Goal: Contribute content: Contribute content

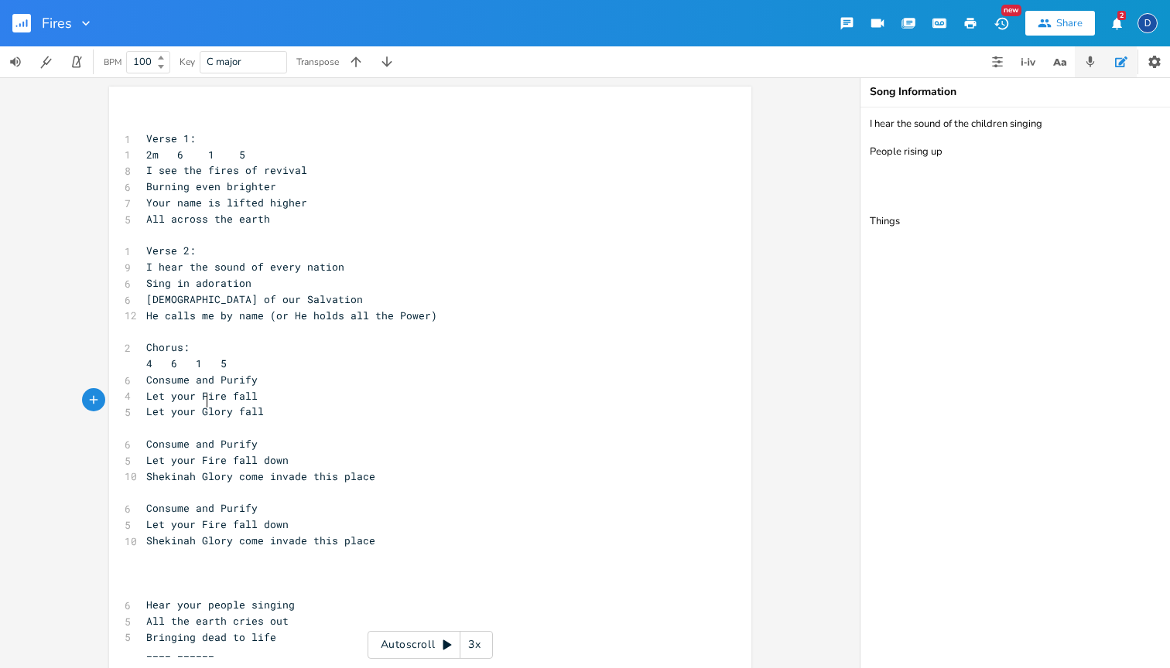
click at [1089, 56] on icon "button" at bounding box center [1090, 62] width 14 height 14
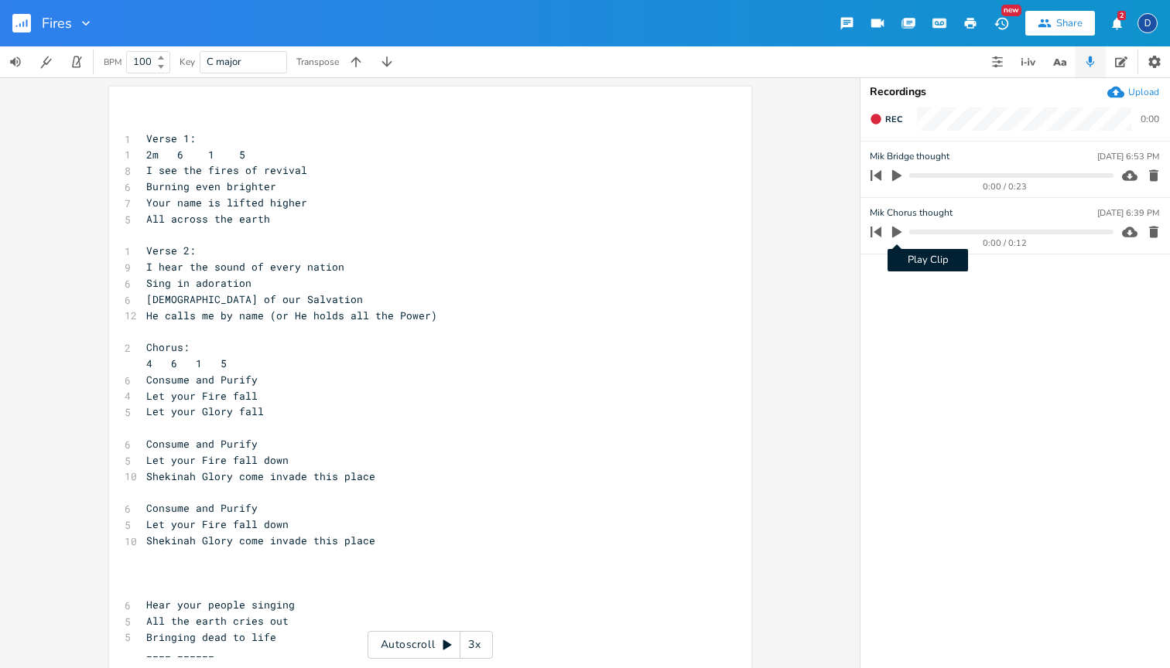
click at [899, 226] on icon "button" at bounding box center [897, 232] width 14 height 14
click at [894, 231] on icon "button" at bounding box center [896, 232] width 9 height 10
click at [1085, 62] on icon "button" at bounding box center [1090, 62] width 14 height 14
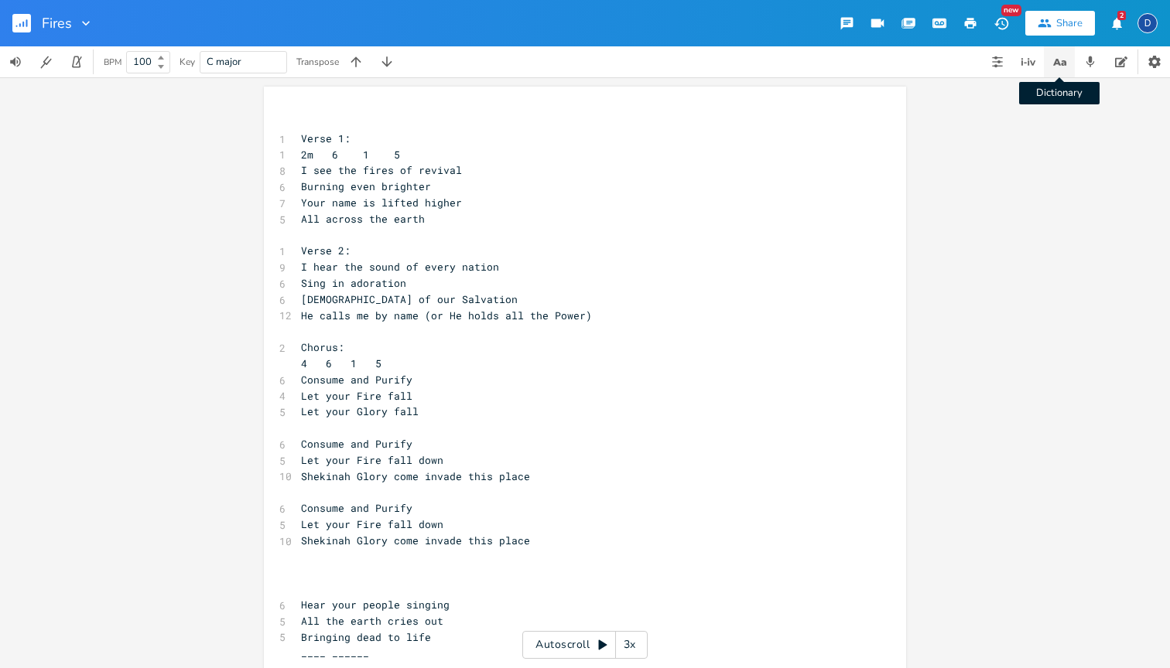
click at [1065, 70] on icon "button" at bounding box center [1059, 62] width 19 height 19
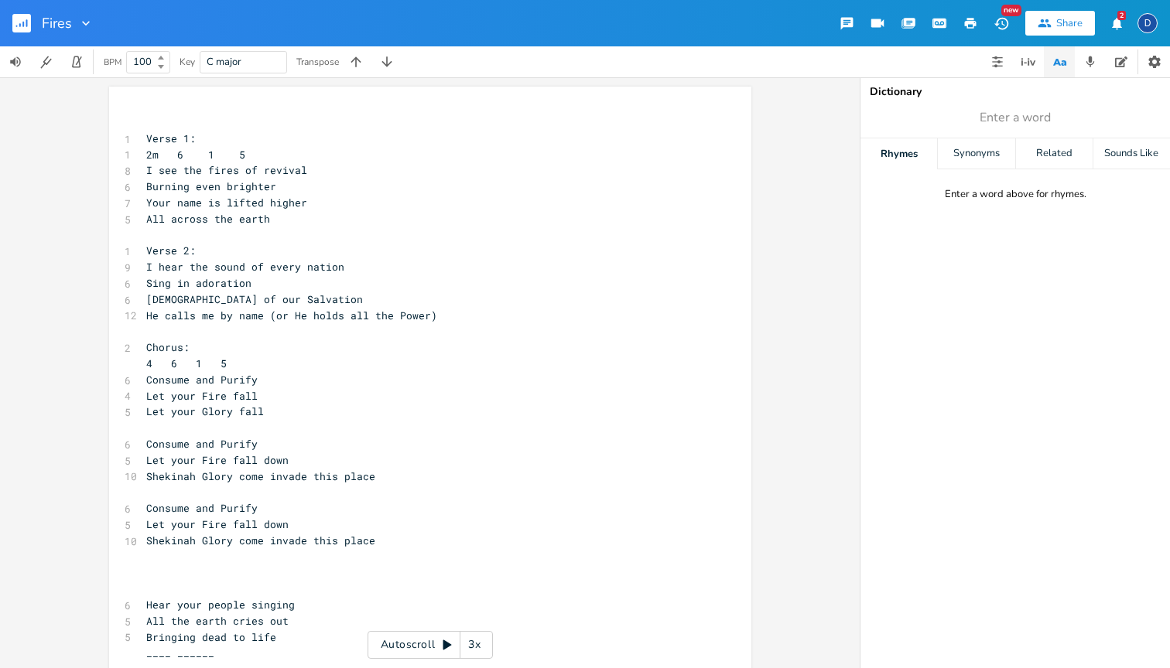
click at [1065, 70] on icon "button" at bounding box center [1059, 62] width 19 height 19
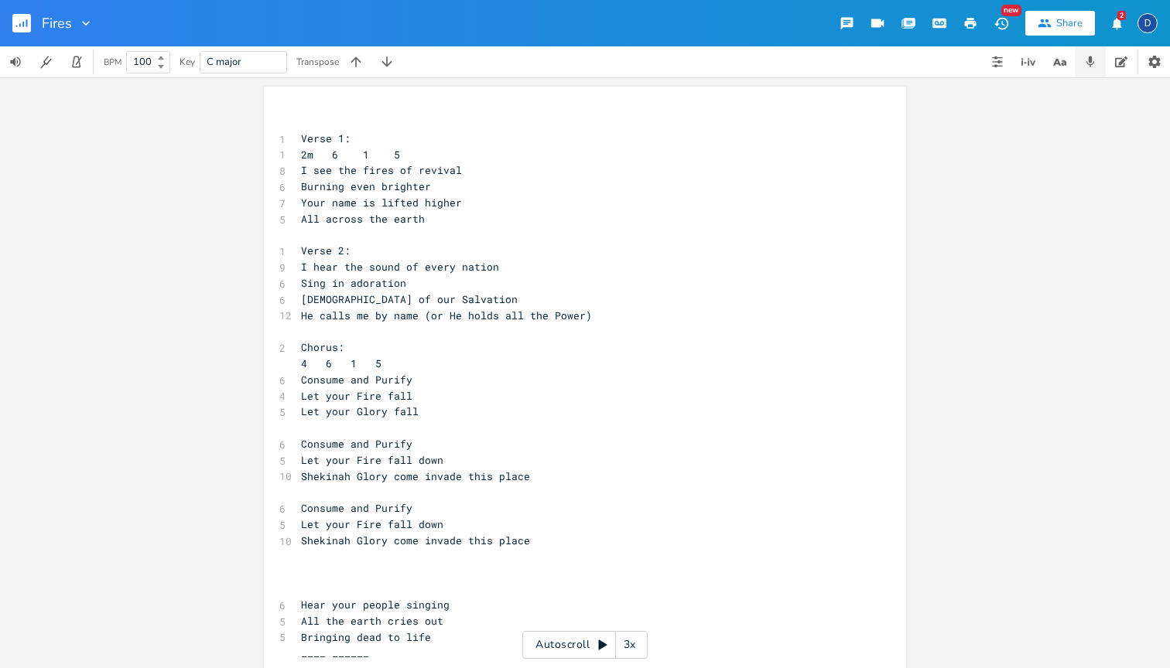
click at [1081, 67] on button "button" at bounding box center [1090, 61] width 31 height 31
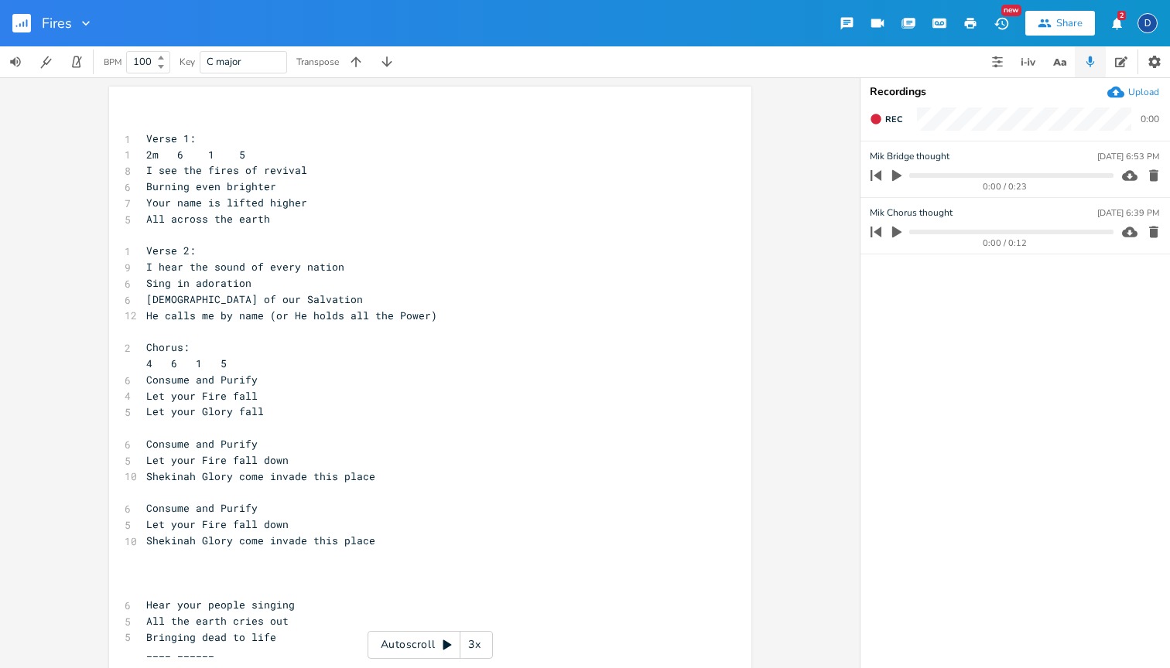
click at [901, 225] on icon "button" at bounding box center [897, 232] width 14 height 14
click at [894, 236] on icon "button" at bounding box center [896, 232] width 9 height 10
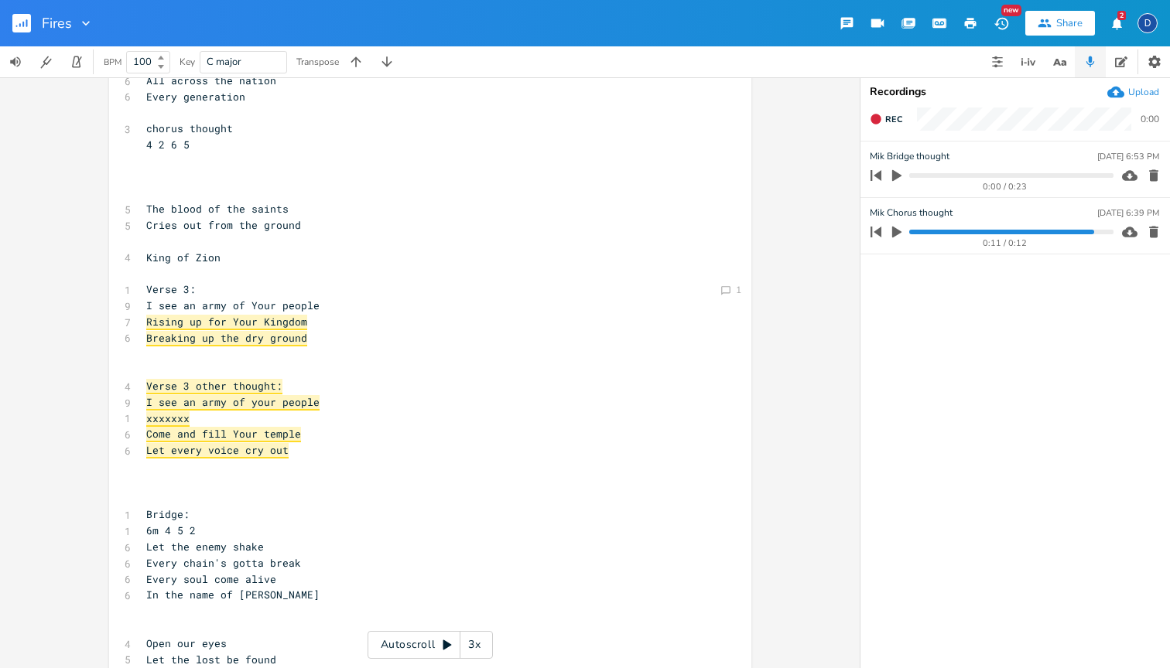
scroll to position [609, 0]
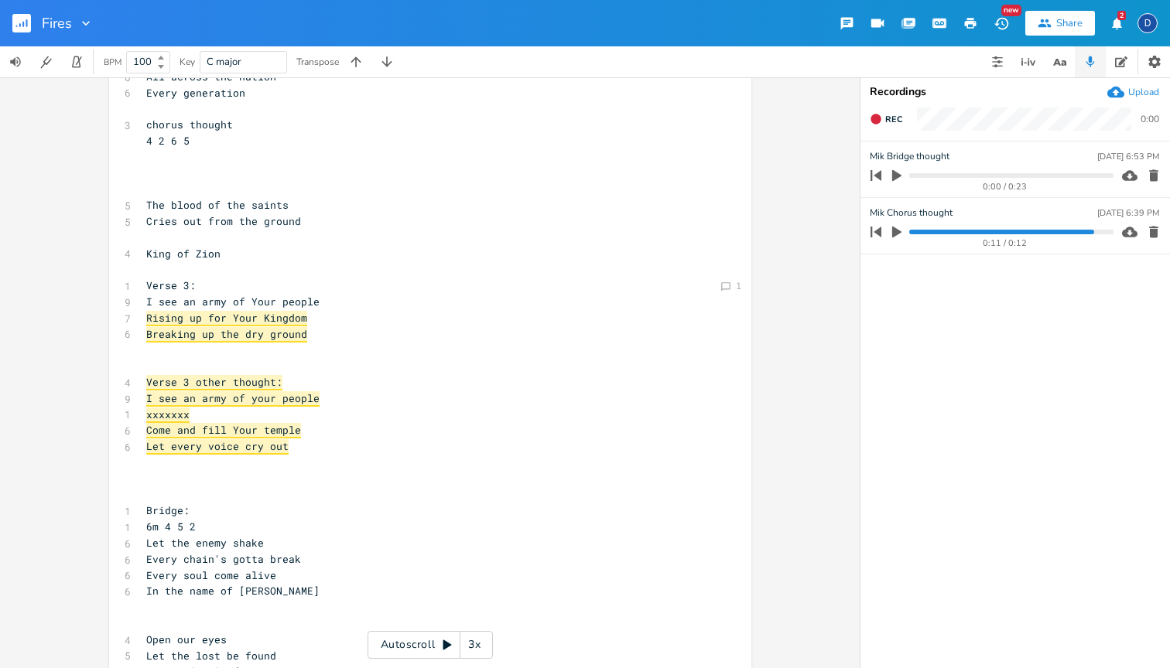
click at [723, 297] on div "xxxxxxxxxx ​ 1 Verse 1: 1 2m 6 1 5 8 I see the fires of revival 6 Burning even …" at bounding box center [441, 150] width 597 height 1294
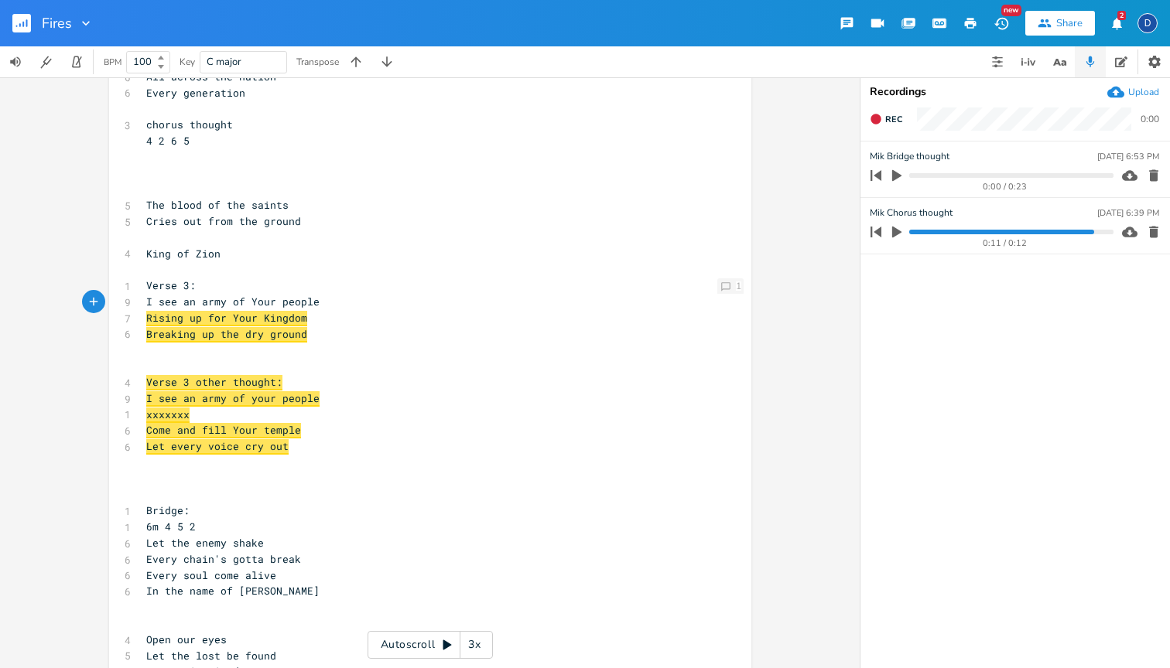
click at [722, 282] on icon "Comment" at bounding box center [725, 287] width 11 height 11
click at [346, 422] on pre "Come and fill Your temple" at bounding box center [422, 430] width 559 height 16
click at [256, 407] on pre "xxxxxxx" at bounding box center [422, 415] width 559 height 16
click at [289, 391] on span "I see an army of your people" at bounding box center [232, 398] width 173 height 15
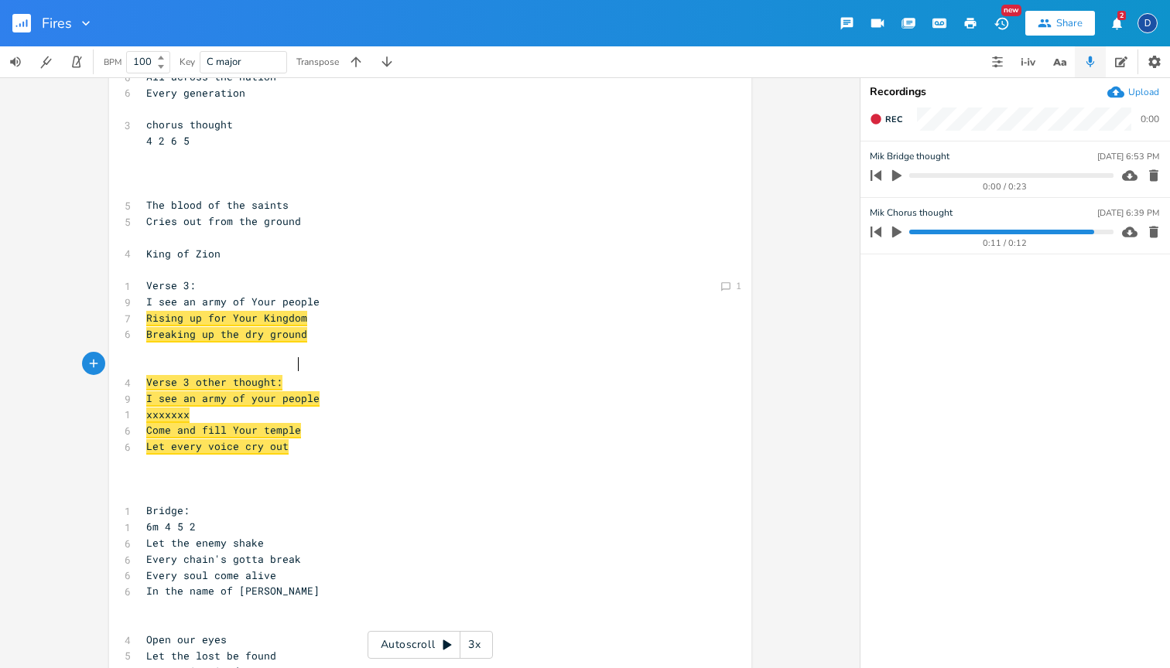
type textarea "people"
click at [289, 391] on span "I see an army of your people" at bounding box center [232, 398] width 173 height 15
click at [720, 288] on icon "Comment" at bounding box center [725, 287] width 11 height 11
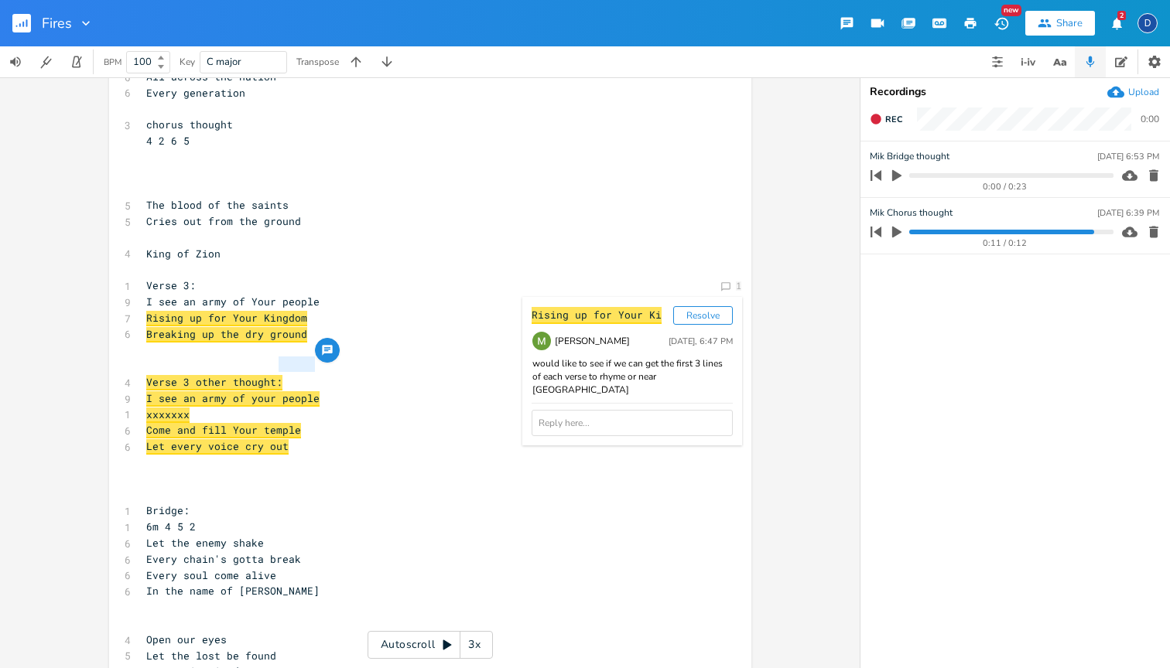
click at [639, 397] on div "Rising up for Your Ki Resolve [PERSON_NAME] [DATE], 6:47 PM would like to see i…" at bounding box center [632, 371] width 220 height 149
click at [635, 410] on textarea at bounding box center [632, 423] width 201 height 26
click at [634, 410] on textarea at bounding box center [632, 429] width 201 height 39
type textarea "agreed!"
click at [545, 455] on button "Send" at bounding box center [556, 461] width 48 height 19
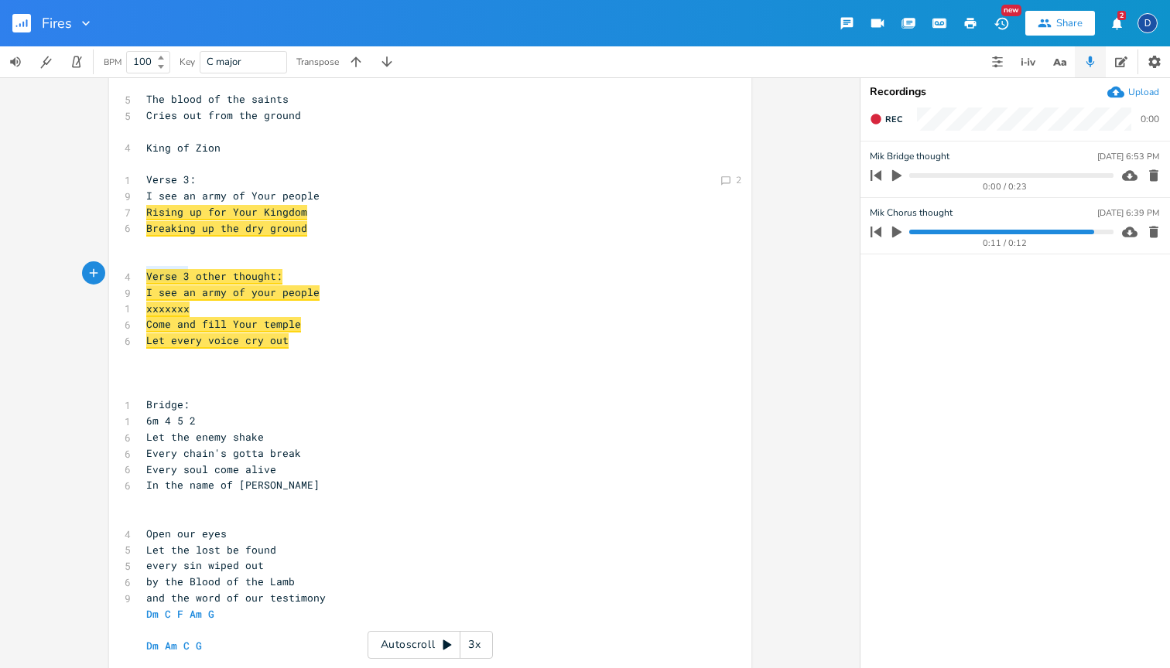
drag, startPoint x: 238, startPoint y: 274, endPoint x: 130, endPoint y: 272, distance: 107.6
click at [130, 272] on div "xxxxxxx x ​ 1 Verse 1: 1 2m 6 1 5 8 I see the fires of revival 6 Burning even b…" at bounding box center [430, 40] width 642 height 1337
type textarea "ta"
type textarea "Taking doqwn w"
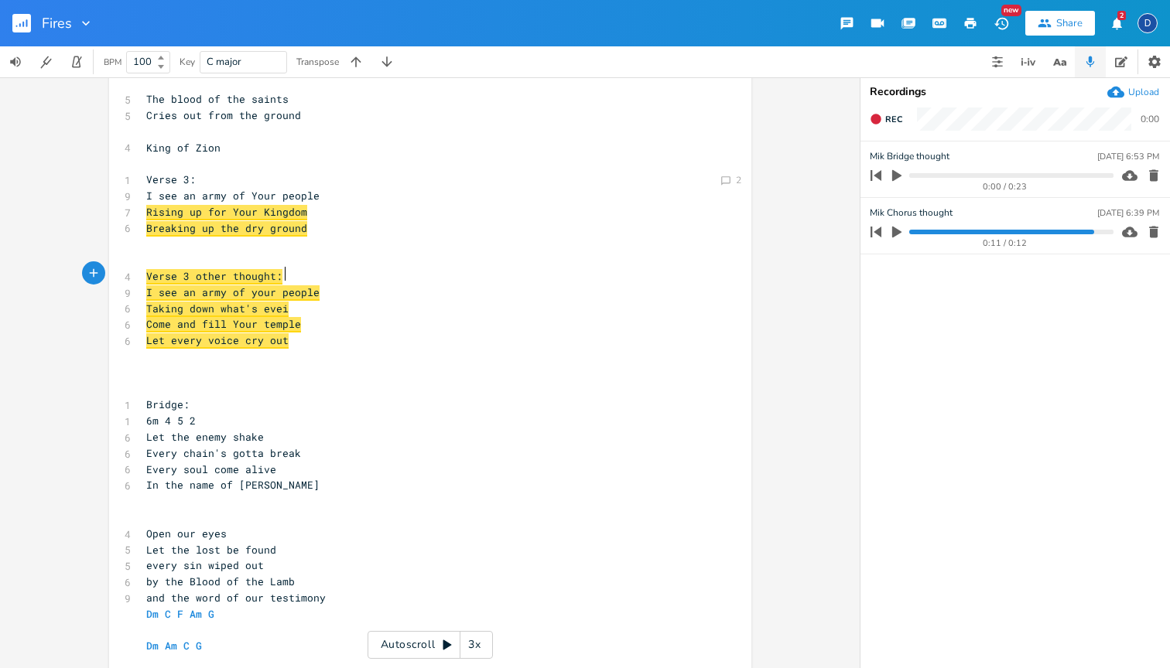
type textarea "wn what's eveil"
type textarea "vi"
type textarea "il"
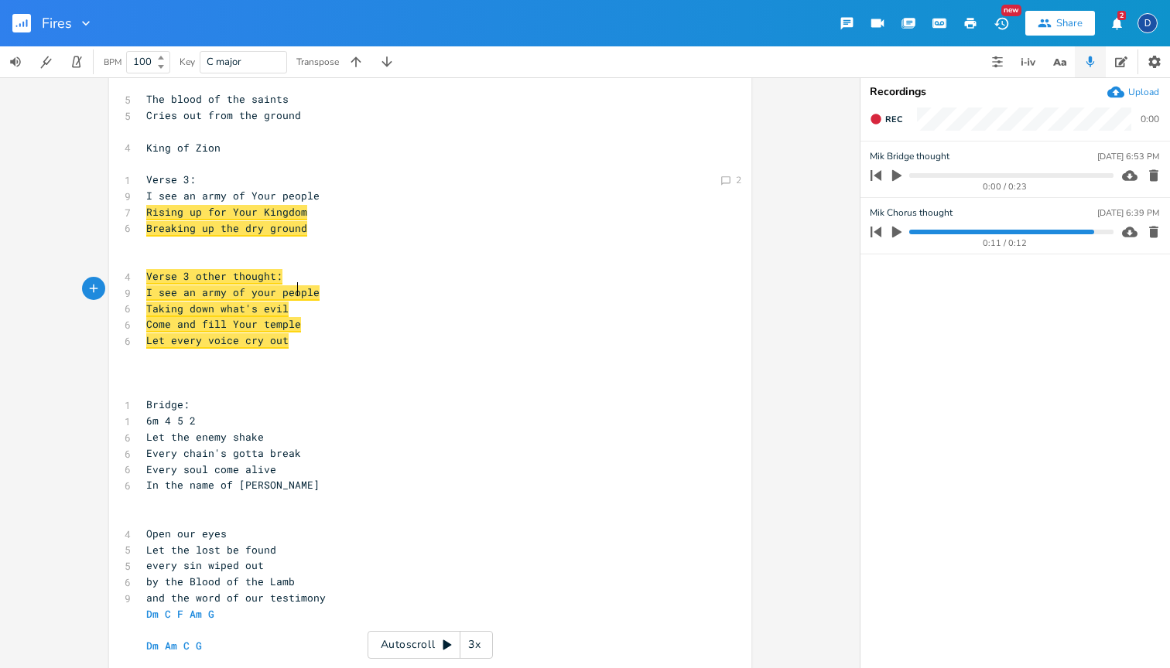
click at [365, 316] on pre "Come and fill Your temple" at bounding box center [422, 324] width 559 height 16
click at [303, 349] on pre "​" at bounding box center [422, 357] width 559 height 16
click at [306, 333] on pre "Let every voice cry out" at bounding box center [422, 341] width 559 height 16
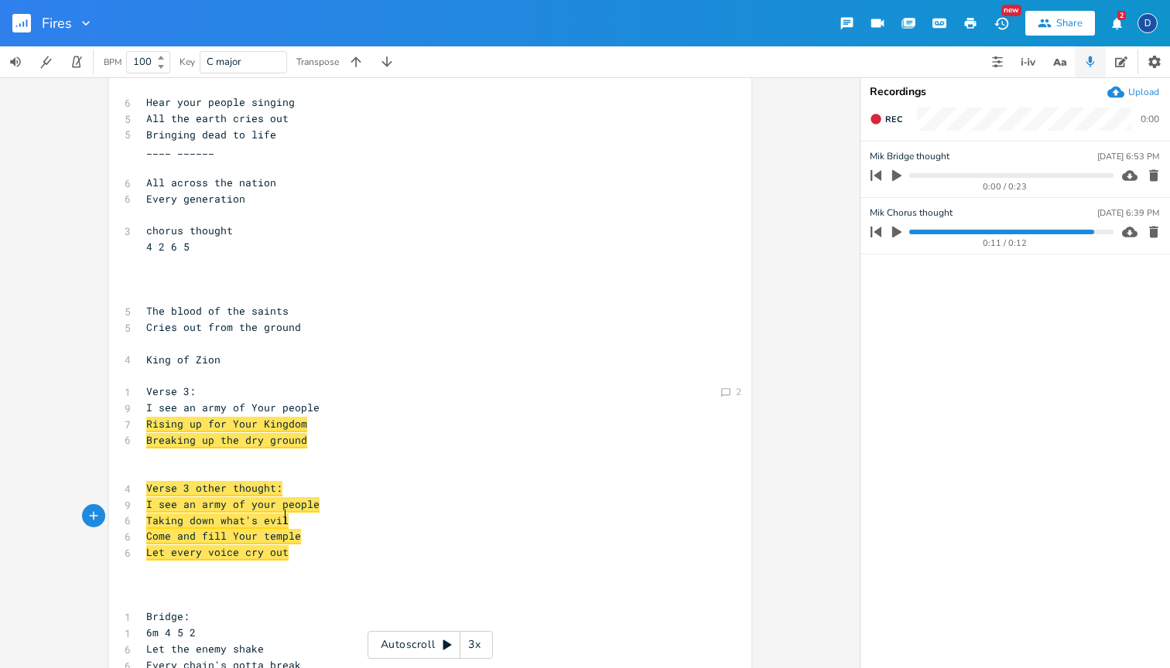
scroll to position [562, 0]
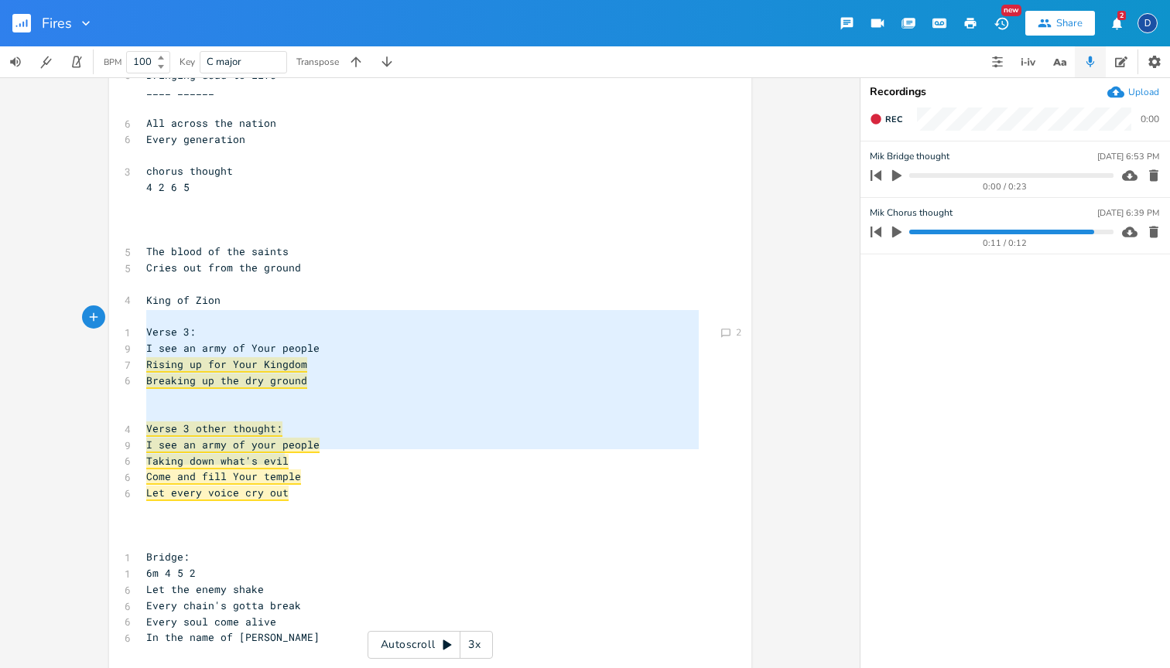
type textarea "Verse 3: I see an army of Your people Rising up for Your Kingdom Breaking up th…"
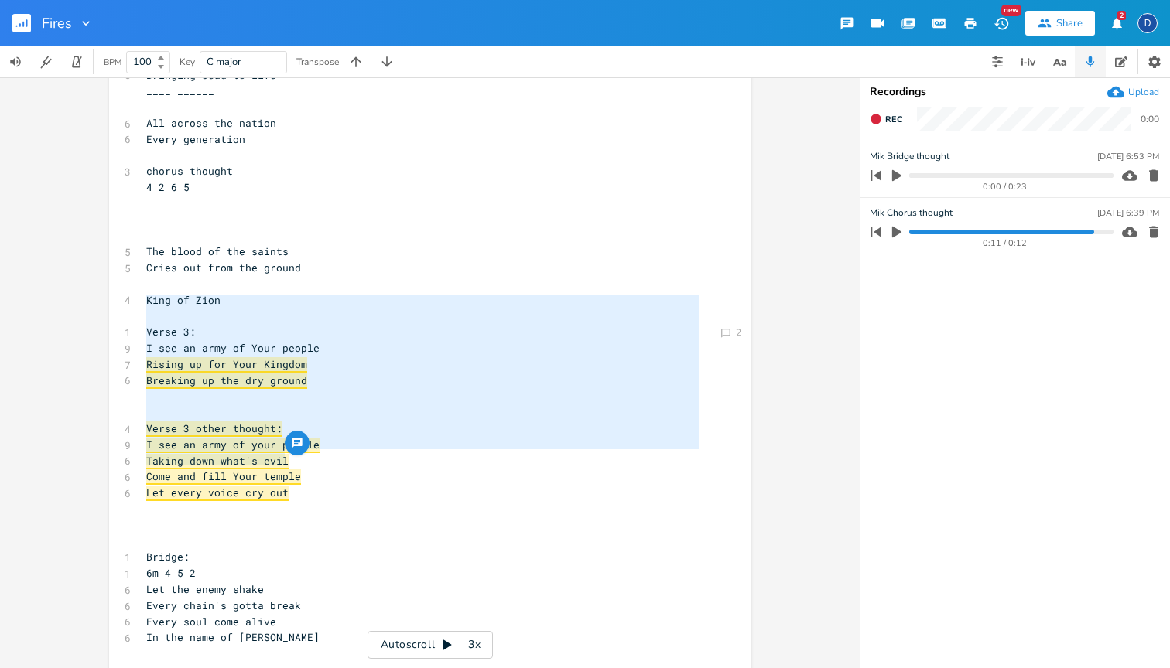
drag, startPoint x: 299, startPoint y: 463, endPoint x: 132, endPoint y: 303, distance: 232.0
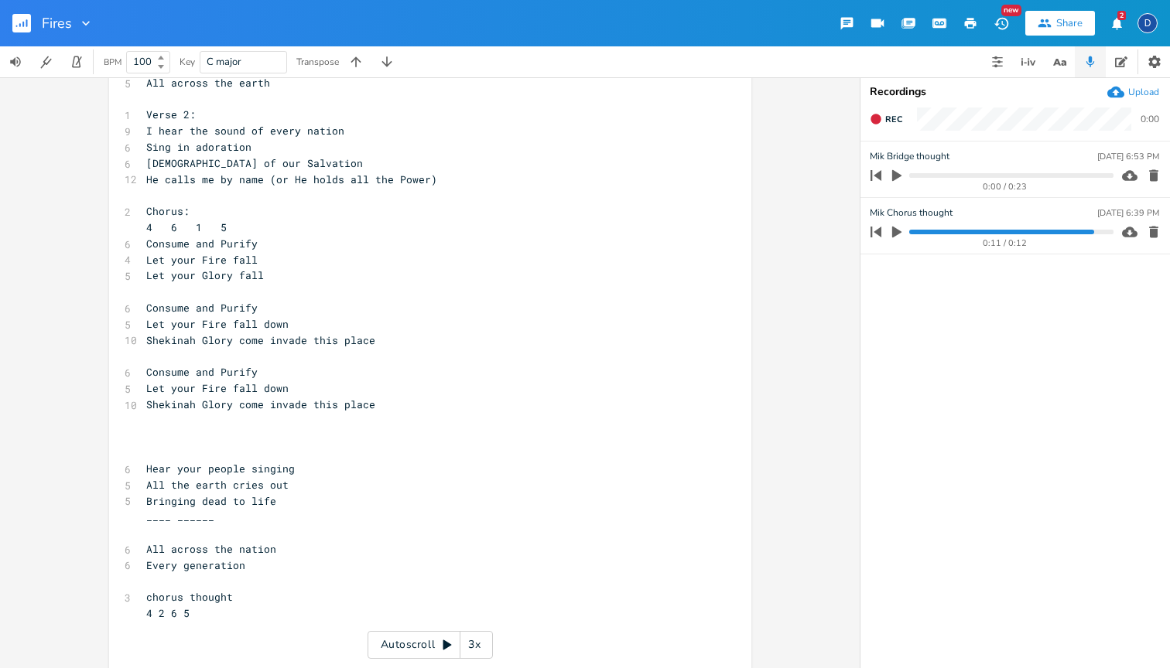
scroll to position [107, 0]
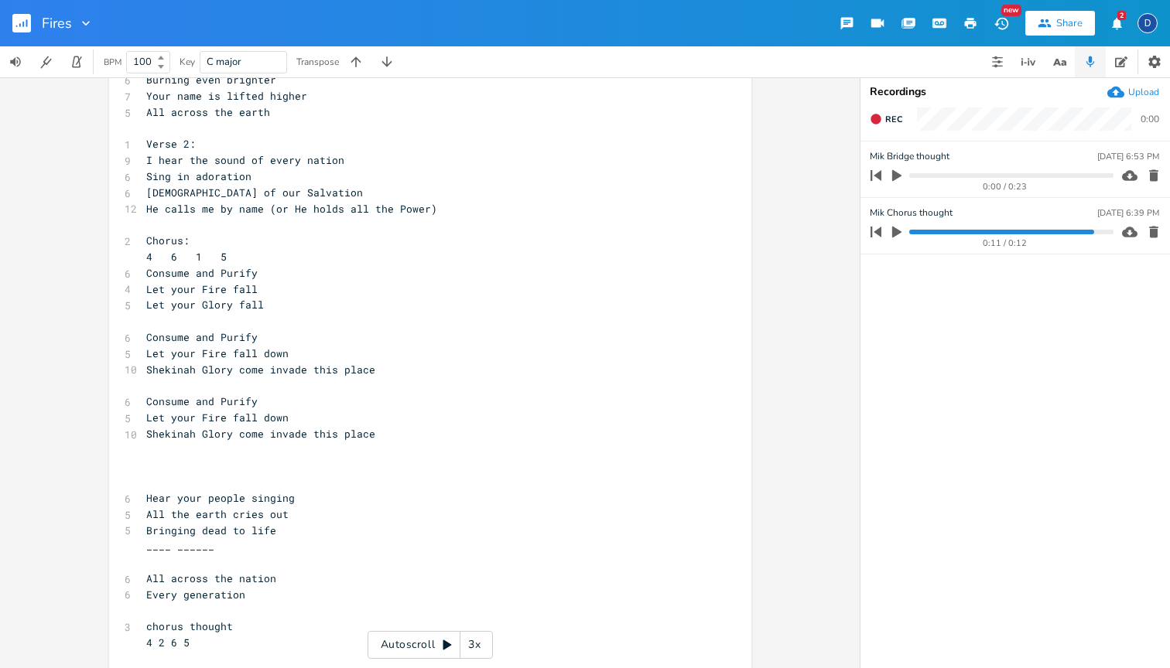
click at [169, 458] on pre "​" at bounding box center [422, 466] width 559 height 16
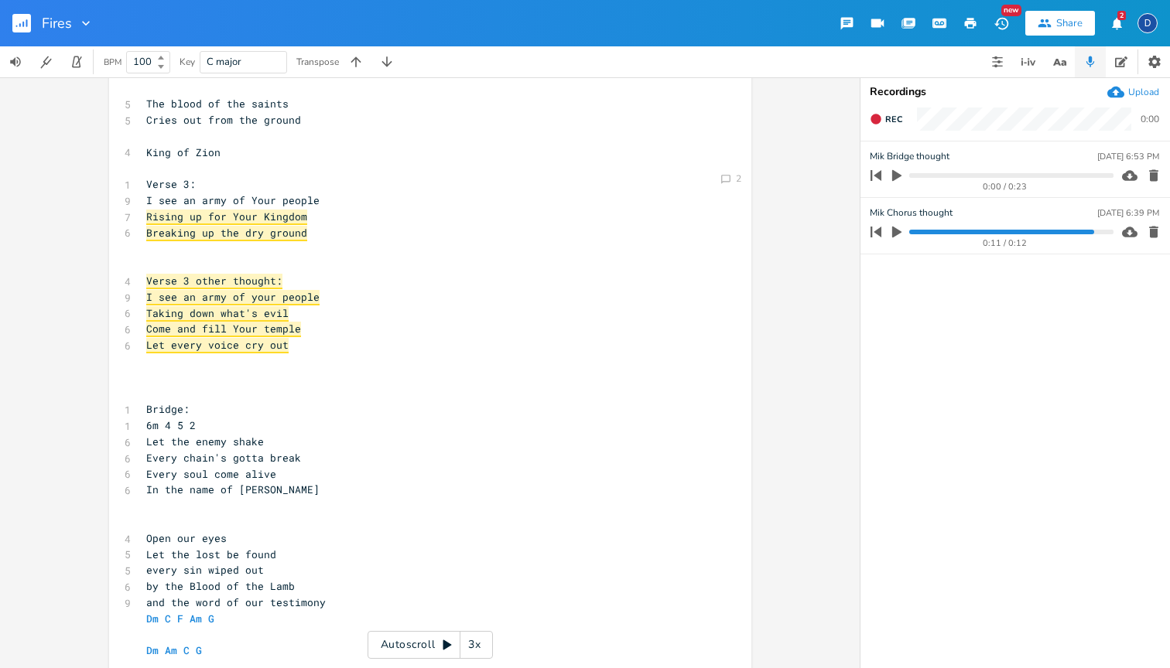
scroll to position [870, 0]
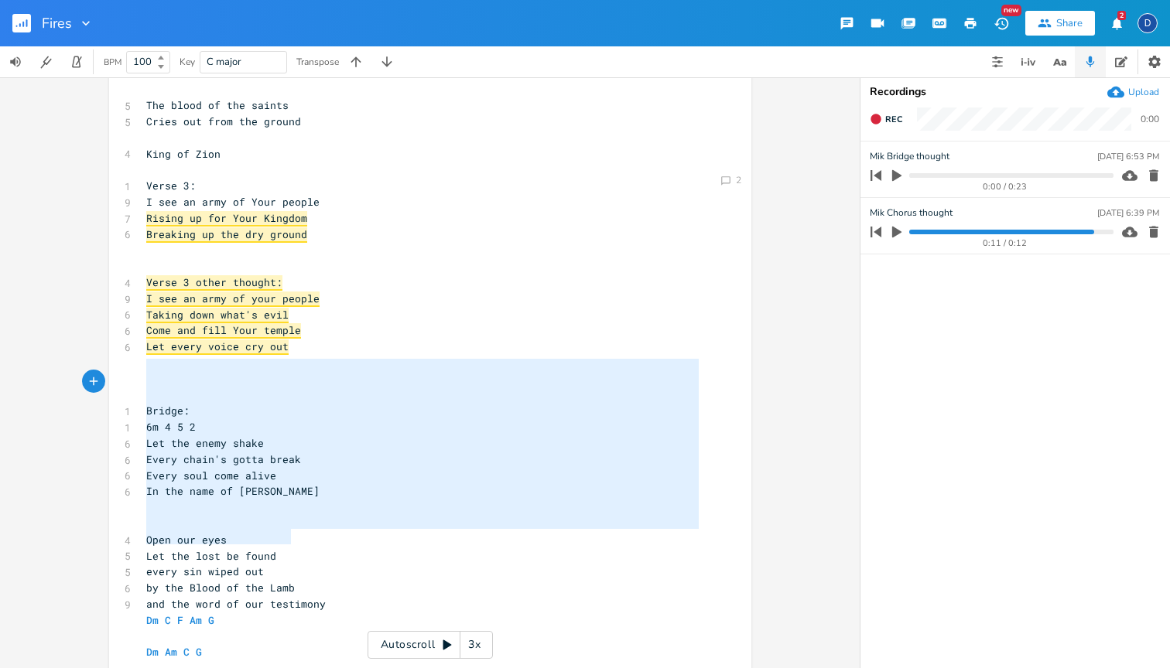
type textarea "Bridge: 6m 4 5 2 Let the enemy shake Every chain's gotta break Every soul come …"
drag, startPoint x: 299, startPoint y: 538, endPoint x: 104, endPoint y: 367, distance: 259.3
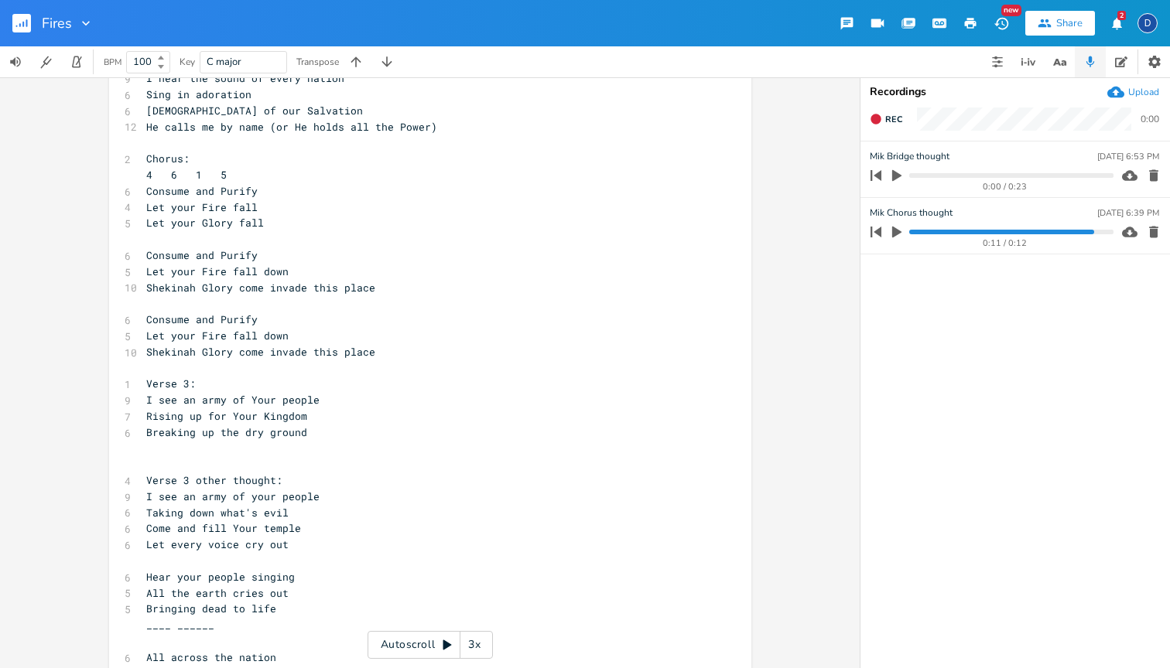
scroll to position [261, 0]
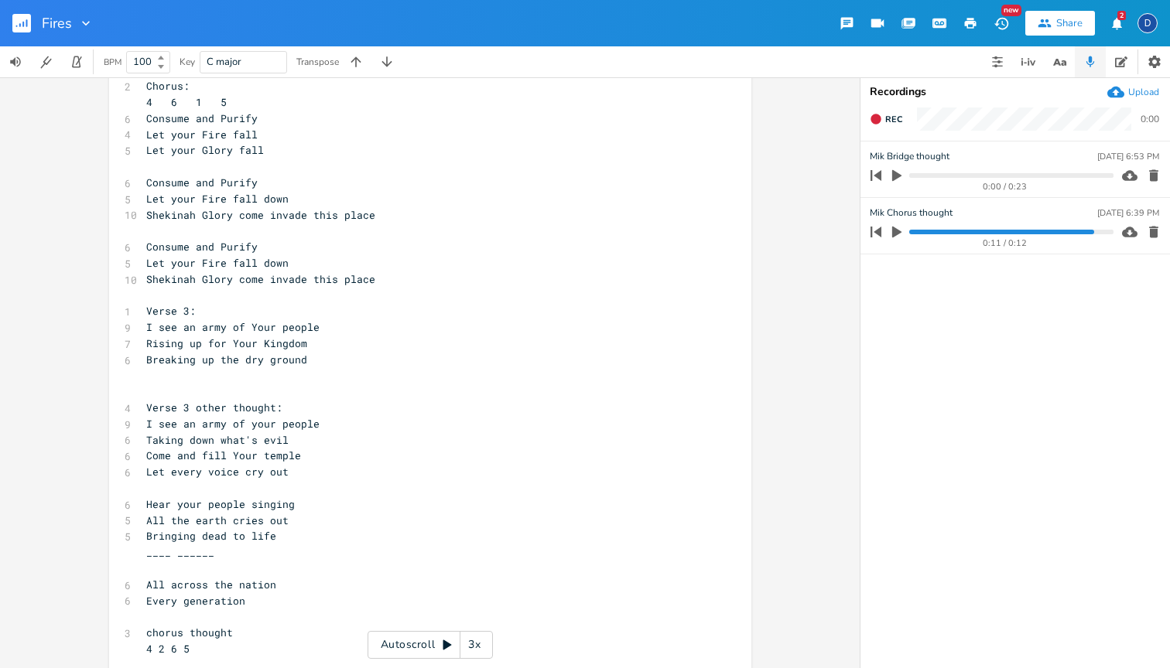
click at [298, 513] on pre "All the earth cries out" at bounding box center [422, 521] width 559 height 16
click at [291, 528] on pre "Bringing dead to life" at bounding box center [422, 536] width 559 height 16
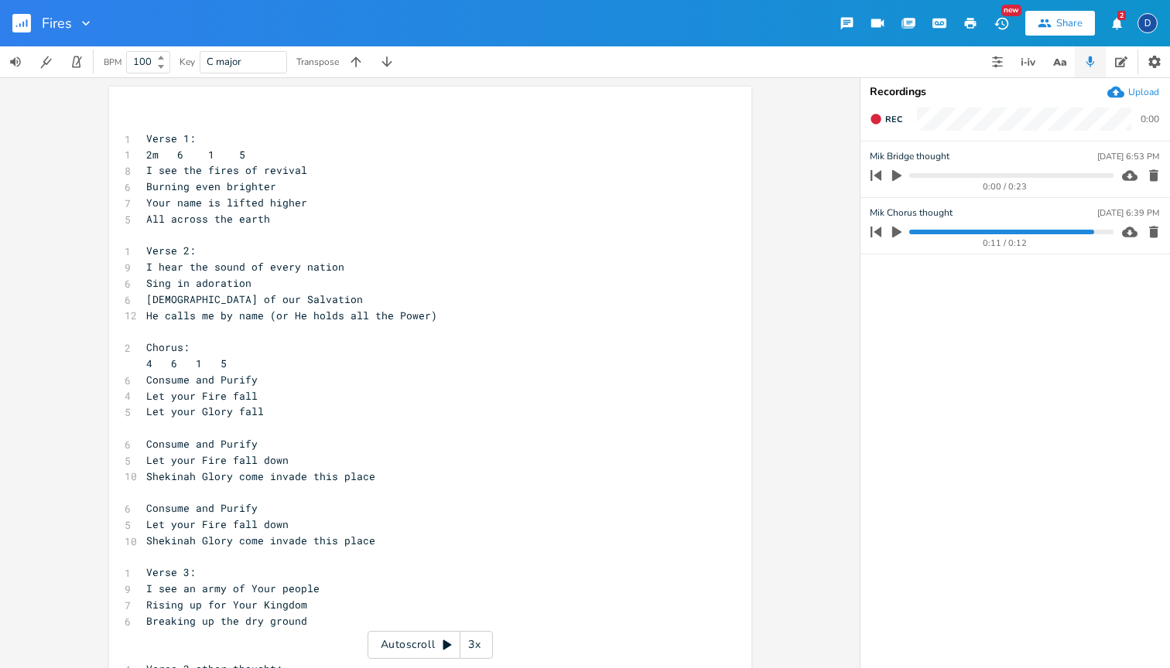
scroll to position [0, 0]
click at [255, 277] on pre "Sing in adoration" at bounding box center [422, 283] width 559 height 16
type textarea "(what avi"
type textarea "bout w"
type textarea "sing for restoration)"
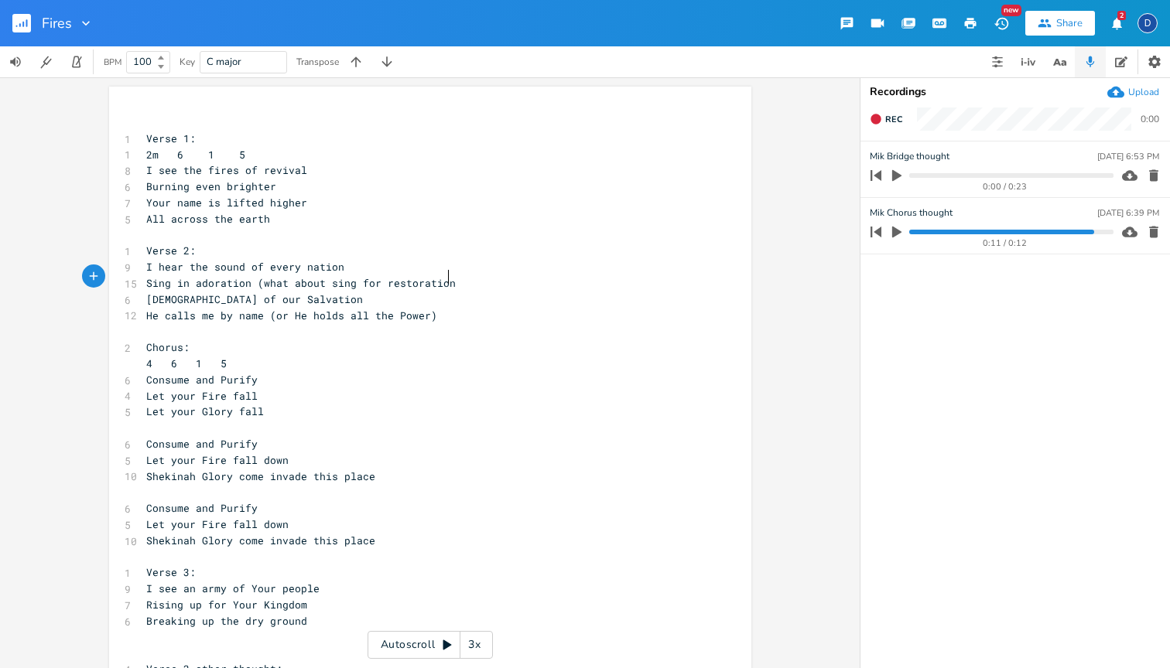
scroll to position [0, 75]
click at [143, 292] on pre "[DEMOGRAPHIC_DATA] of our Salvation" at bounding box center [422, 300] width 559 height 16
type textarea "To the"
type textarea "Thge"
type textarea "t"
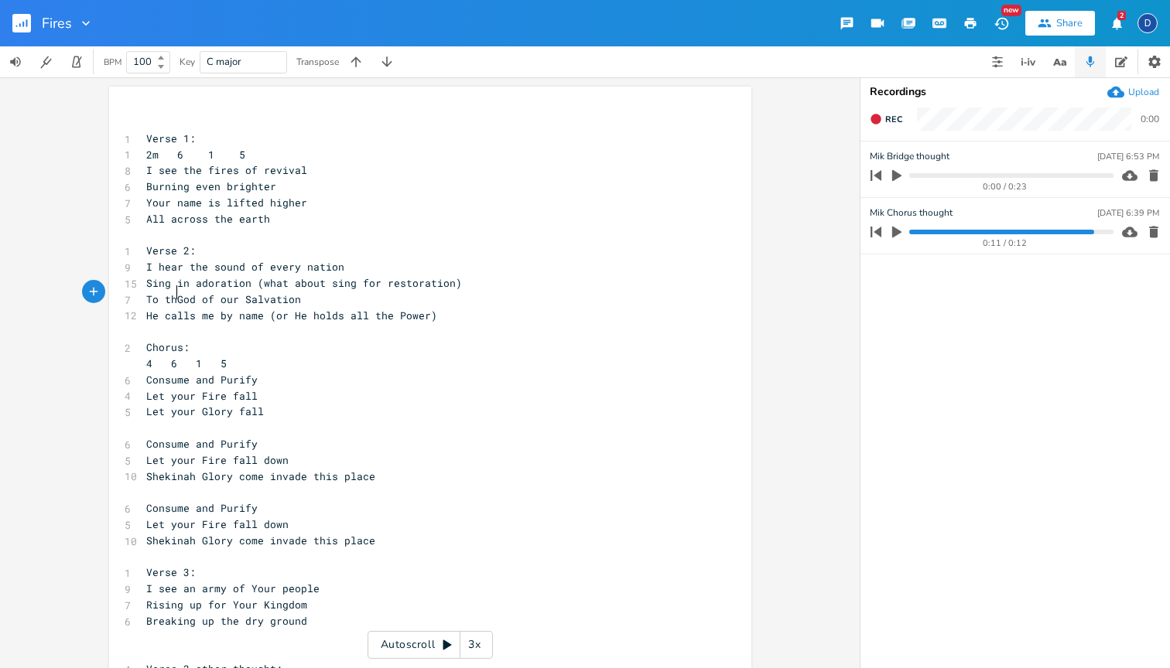
scroll to position [0, 15]
type textarea "the"
type textarea "He calls me by name (or"
drag, startPoint x: 287, startPoint y: 311, endPoint x: 125, endPoint y: 311, distance: 161.7
click at [143, 311] on div "12 He calls me by name (or He holds all the Power)" at bounding box center [422, 316] width 559 height 16
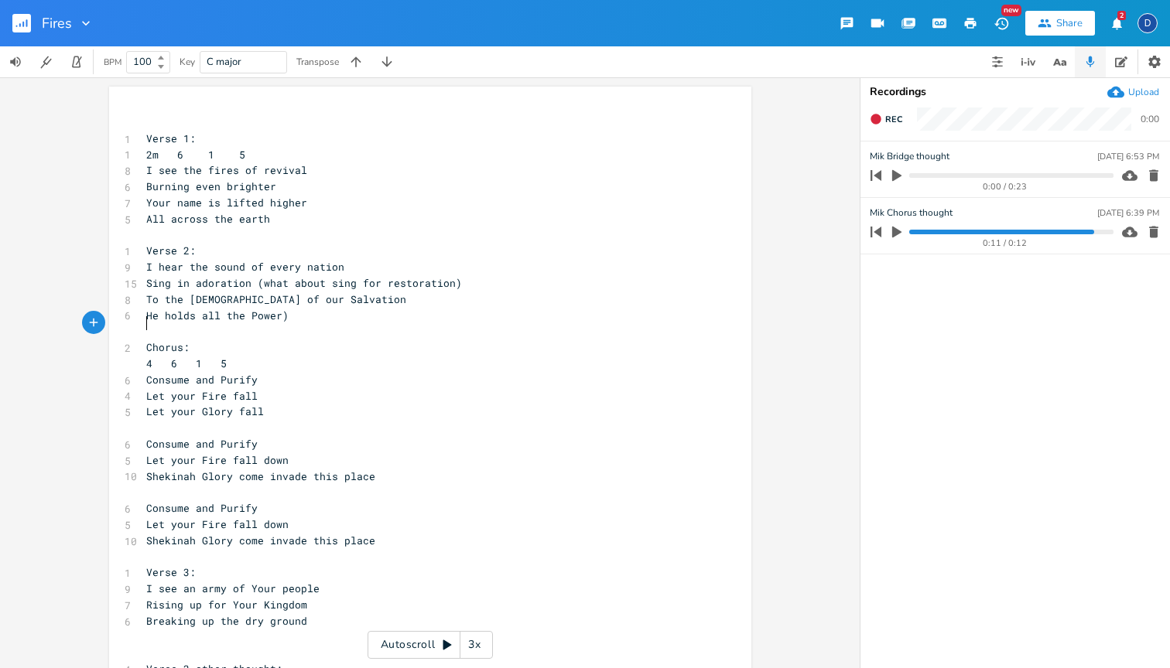
click at [289, 323] on pre "​" at bounding box center [422, 331] width 559 height 16
click at [295, 309] on pre "He holds all the Power)" at bounding box center [422, 316] width 559 height 16
click at [283, 404] on pre "Let your Glory fall" at bounding box center [422, 412] width 559 height 16
click at [281, 373] on pre "Consume and Purify" at bounding box center [422, 380] width 559 height 16
click at [281, 404] on pre "Let your Glory fall" at bounding box center [422, 412] width 559 height 16
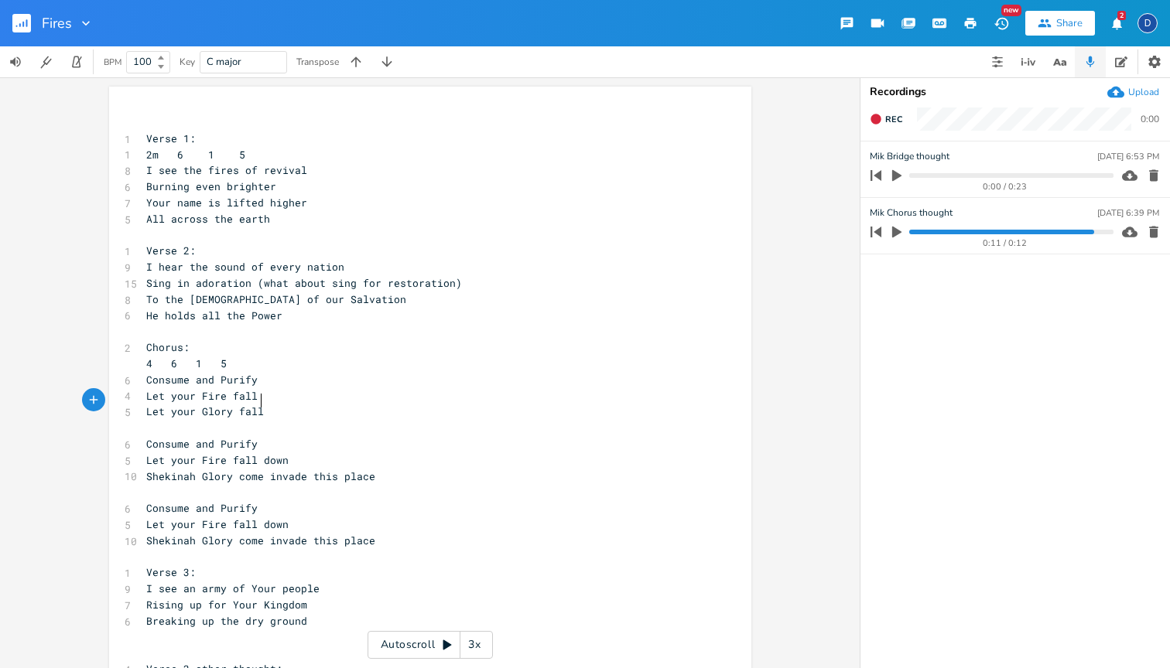
type textarea "d"
click at [279, 388] on pre "Let your Fire fall" at bounding box center [422, 396] width 559 height 16
type textarea "dwop"
type textarea "o"
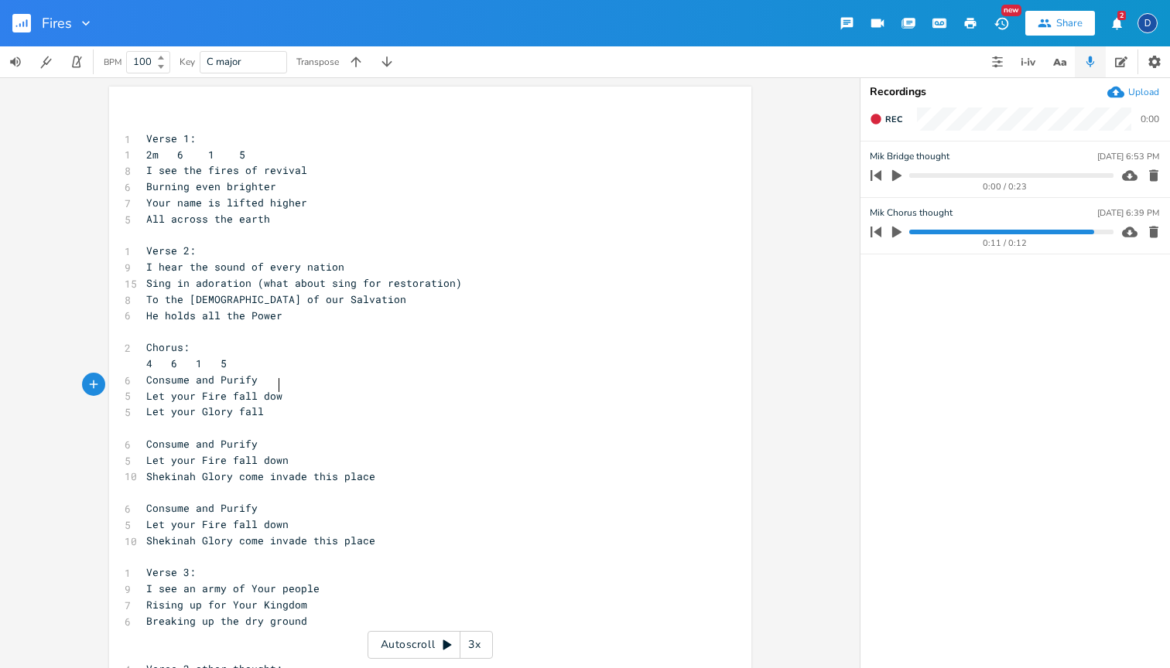
type textarea "own"
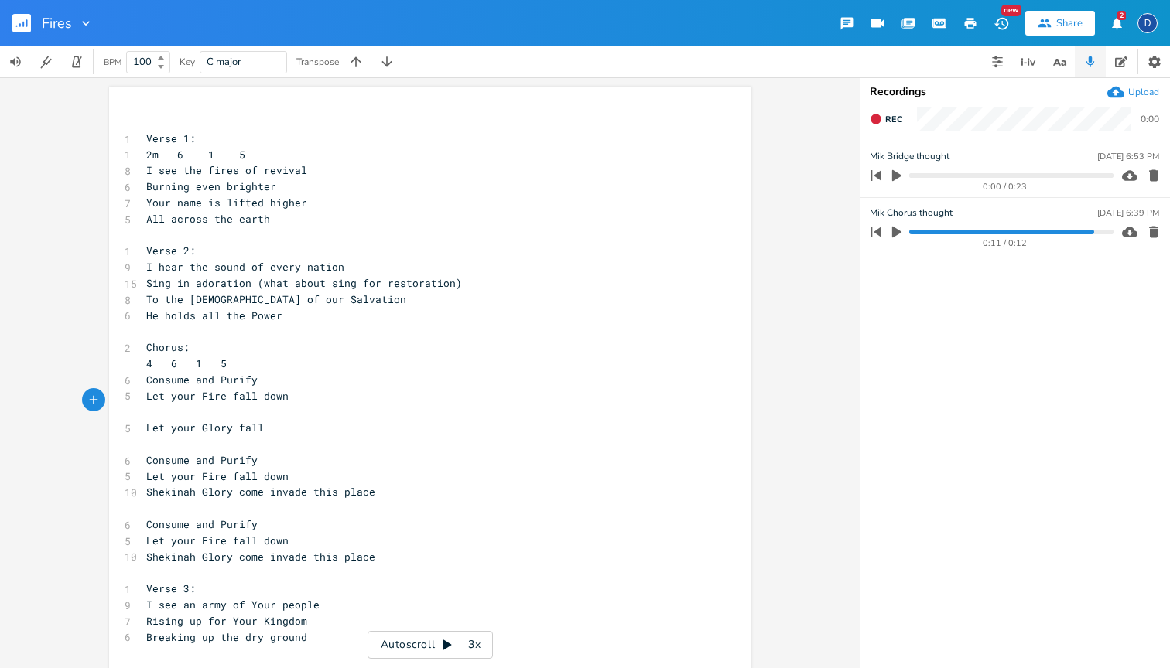
type textarea "H"
type textarea "We sra"
type textarea "We stand for"
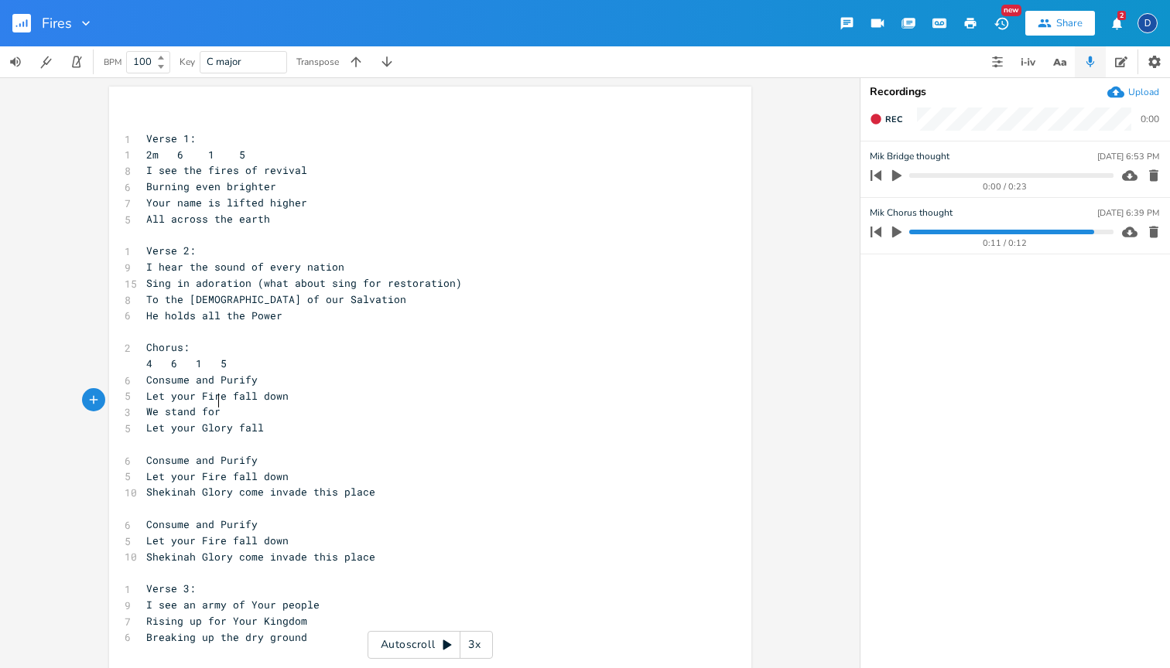
scroll to position [0, 12]
type textarea "for"
type textarea "[PERSON_NAME]"
type textarea "Your name"
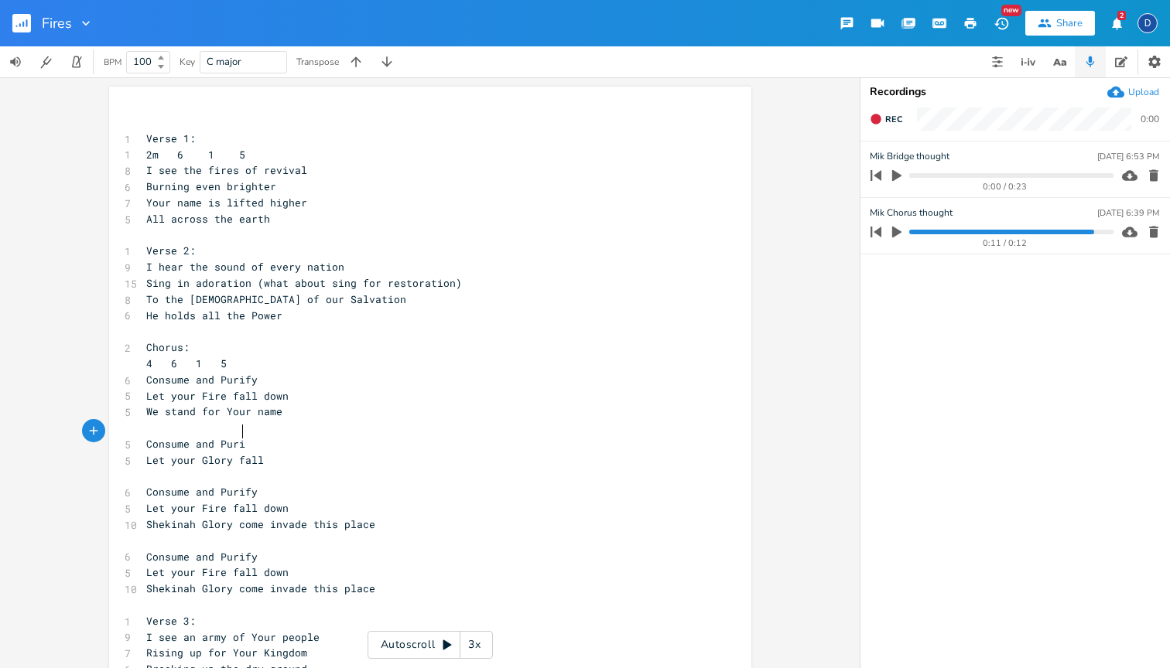
type textarea "Consume and Purit"
type textarea "fy"
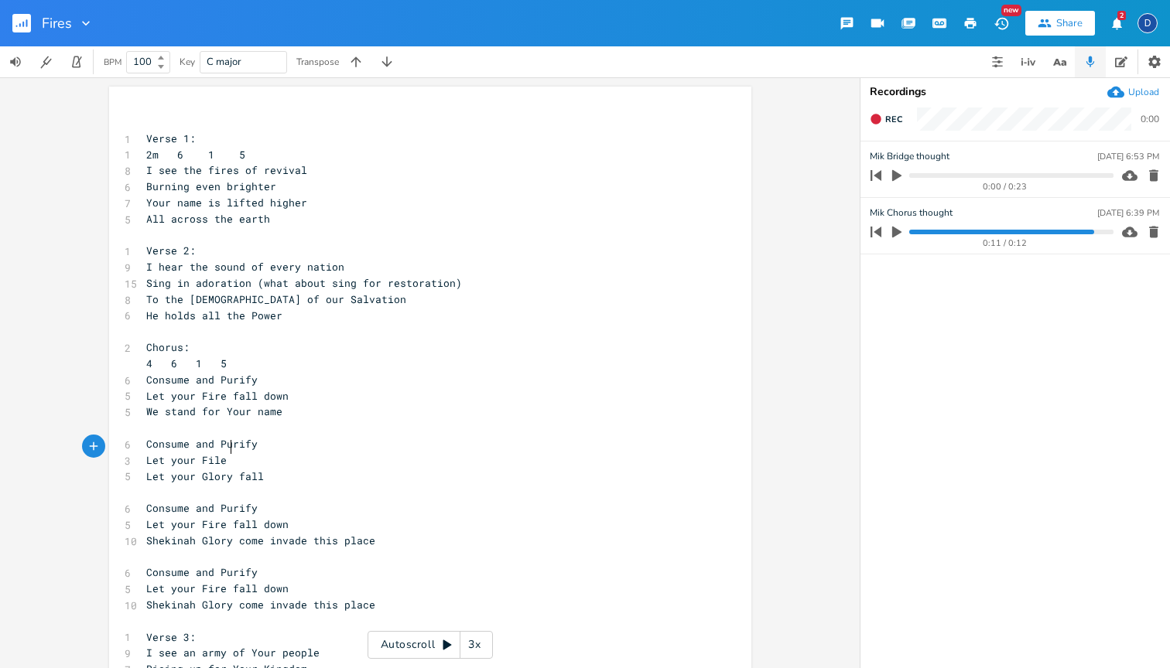
type textarea "Let your File c"
type textarea "fall down"
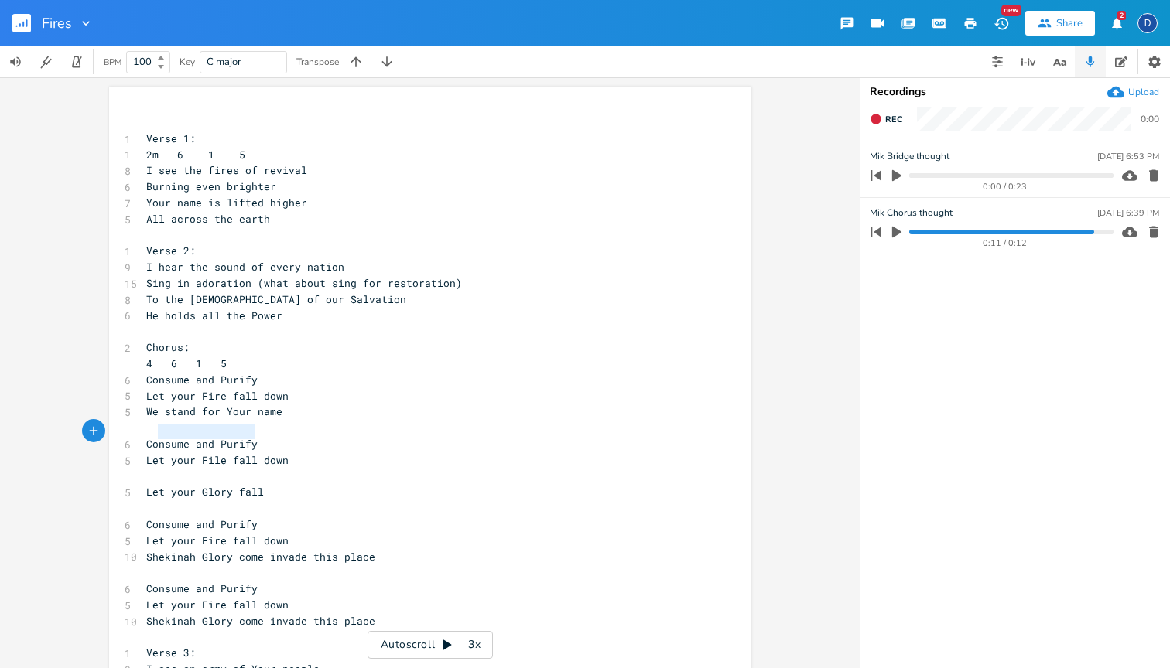
type textarea "Consume and Purify"
drag, startPoint x: 257, startPoint y: 429, endPoint x: 138, endPoint y: 437, distance: 119.4
click at [143, 437] on pre "Consume and Purify" at bounding box center [422, 444] width 559 height 16
click at [173, 469] on pre "​" at bounding box center [422, 477] width 559 height 16
click at [213, 485] on span "Let your Glory fall" at bounding box center [205, 492] width 118 height 14
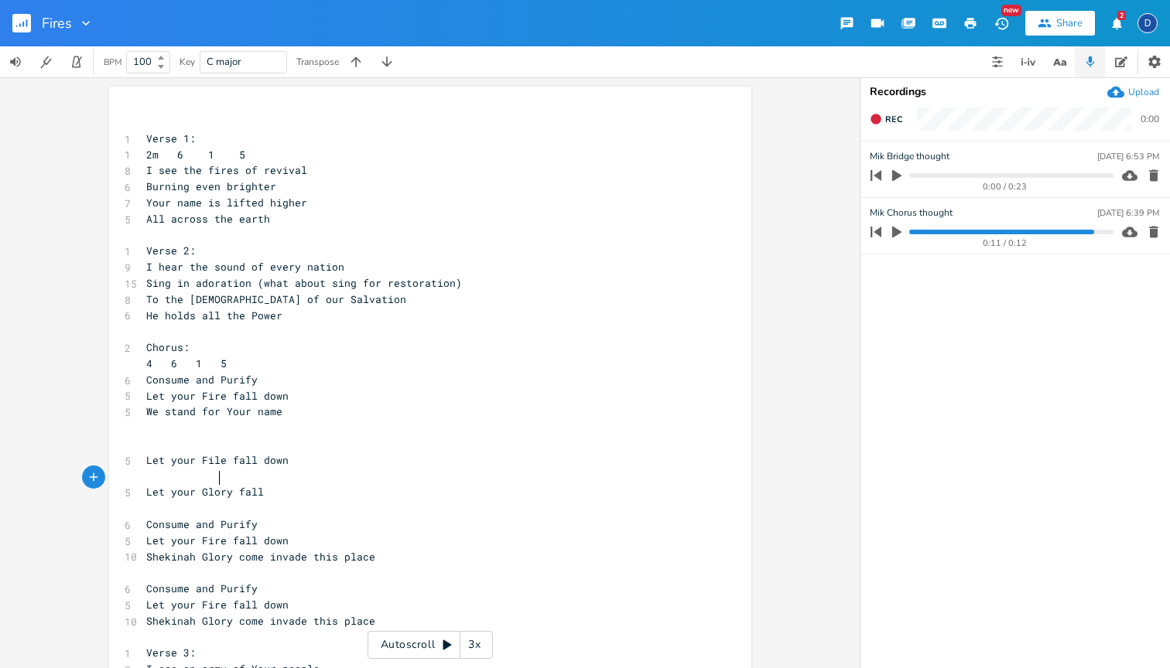
type textarea "Glory"
click at [213, 485] on span "Let your Glory fall" at bounding box center [205, 492] width 118 height 14
click at [285, 453] on pre "Let your File fall down" at bounding box center [422, 461] width 559 height 16
click at [211, 485] on span "Let your Glory fall" at bounding box center [205, 492] width 118 height 14
type textarea "Glory"
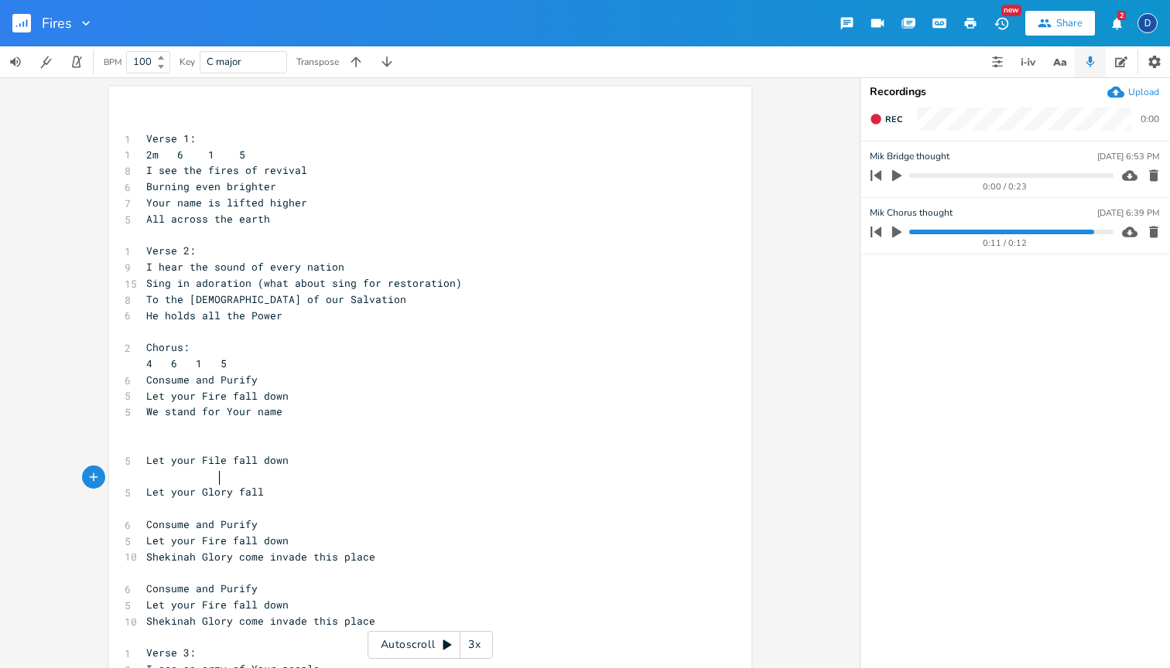
click at [211, 485] on span "Let your Glory fall" at bounding box center [205, 492] width 118 height 14
click at [248, 485] on span "Let your Glory fall" at bounding box center [205, 492] width 118 height 14
click at [241, 485] on span "Let your Glory fall" at bounding box center [205, 492] width 118 height 14
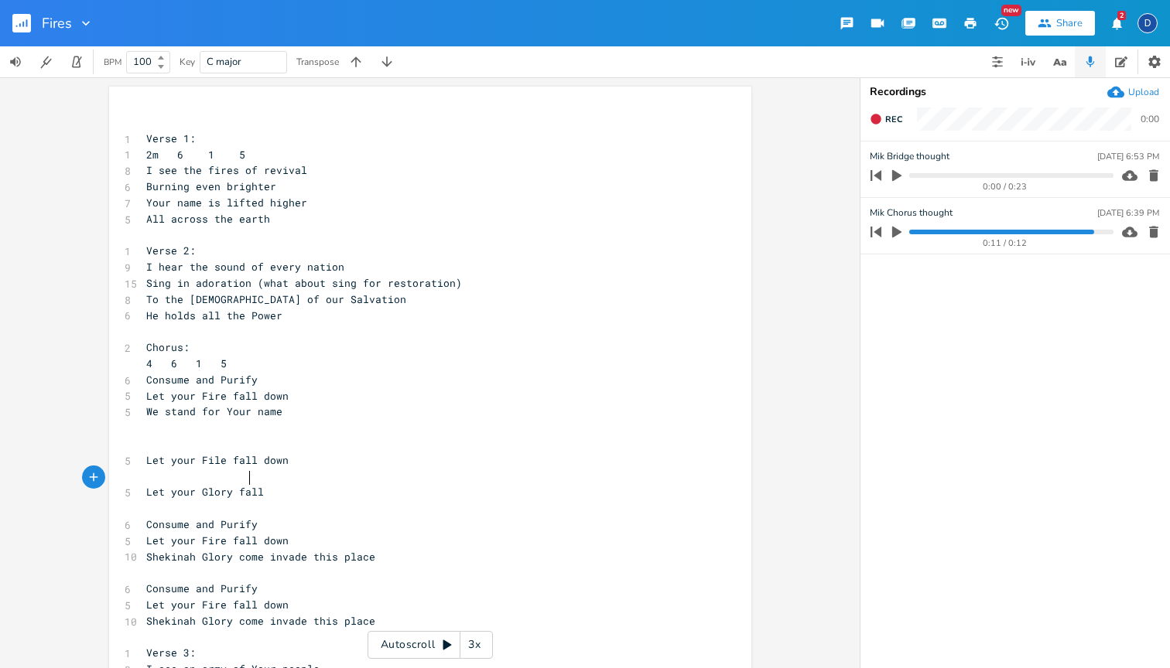
click at [241, 485] on span "Let your Glory fall" at bounding box center [205, 492] width 118 height 14
type textarea "fill the world with"
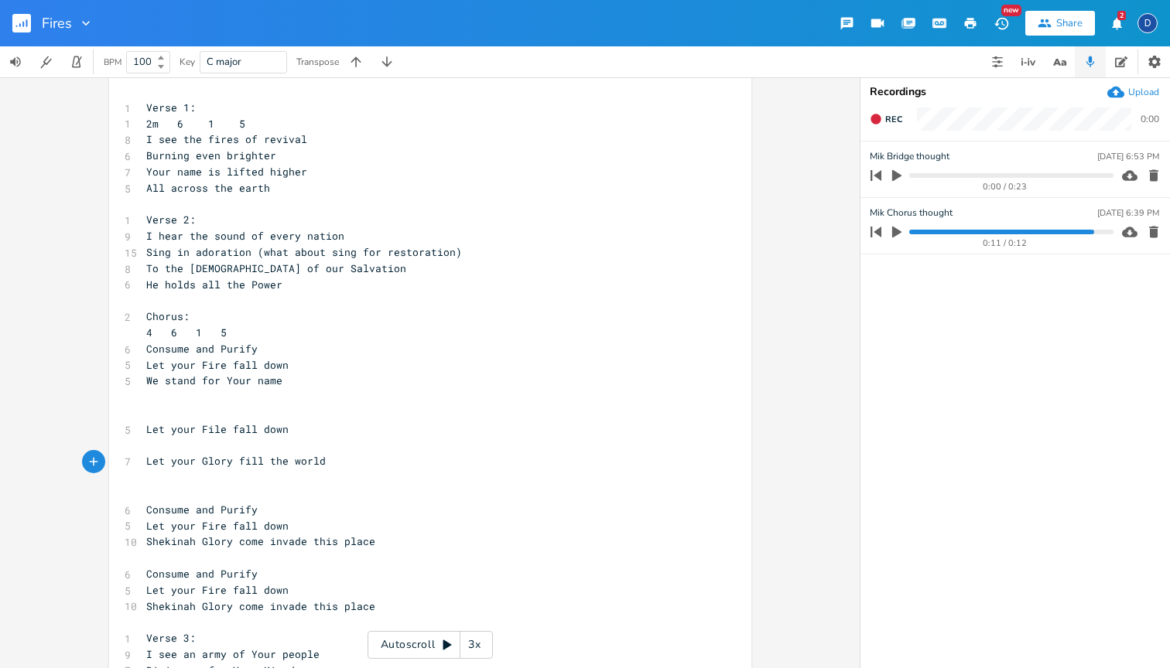
scroll to position [26, 0]
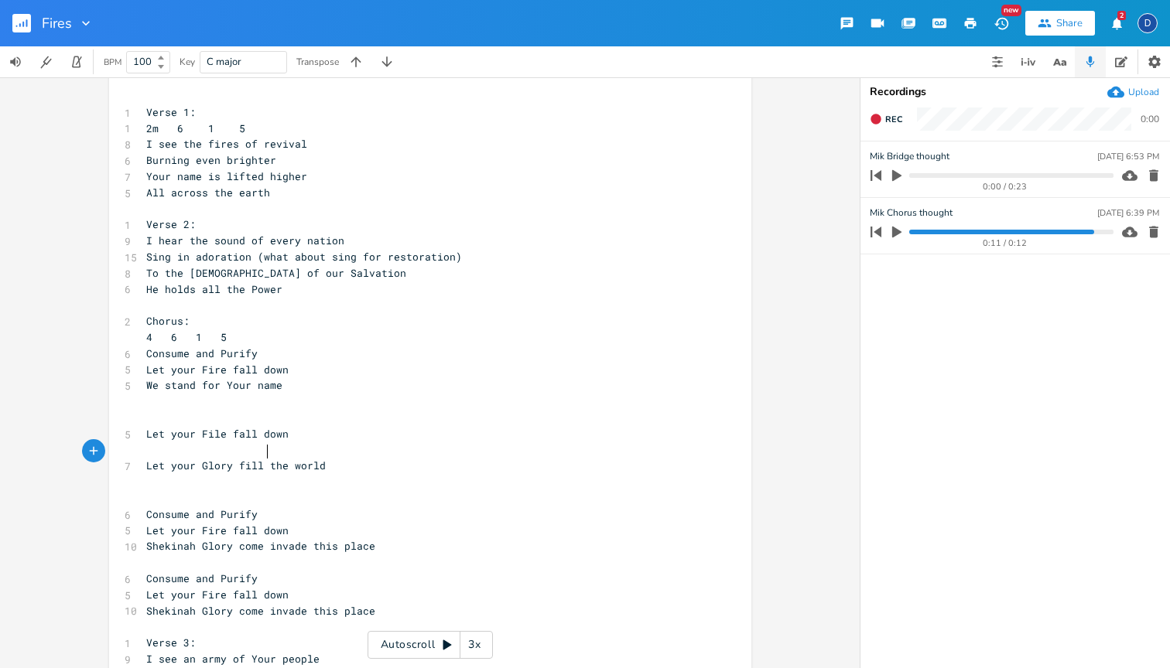
click at [265, 459] on span "Let your Glory fill the world" at bounding box center [235, 466] width 179 height 14
type textarea "rhis"
type textarea "this"
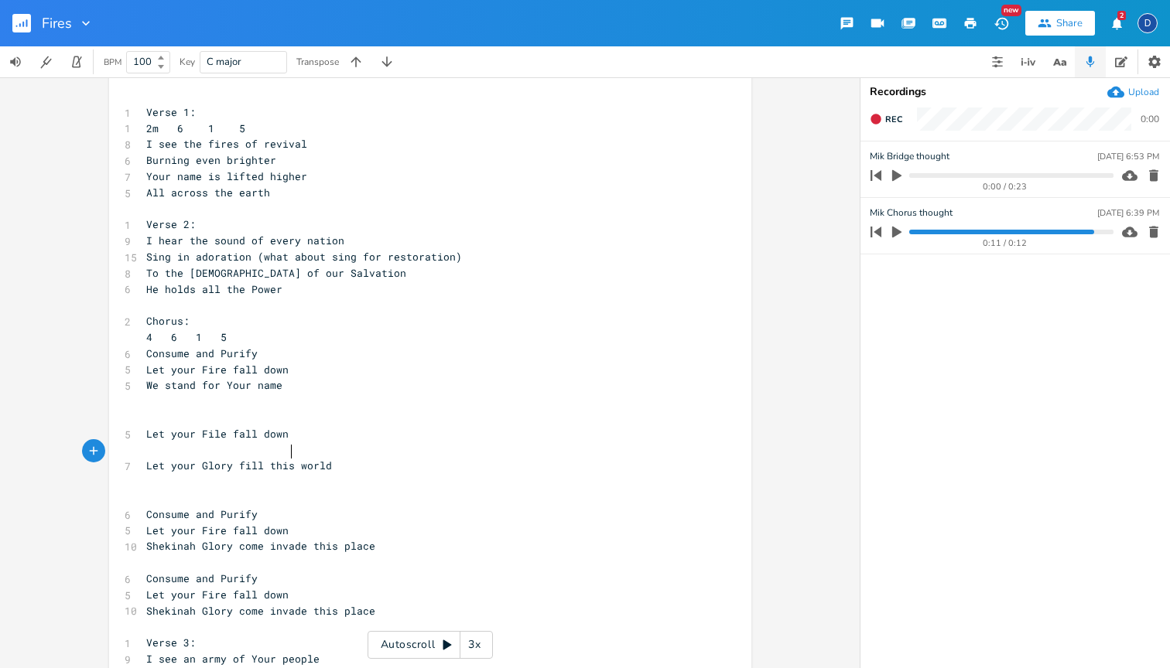
click at [311, 459] on span "Let your Glory fill this world" at bounding box center [239, 466] width 186 height 14
type textarea "nation"
type textarea "plac"
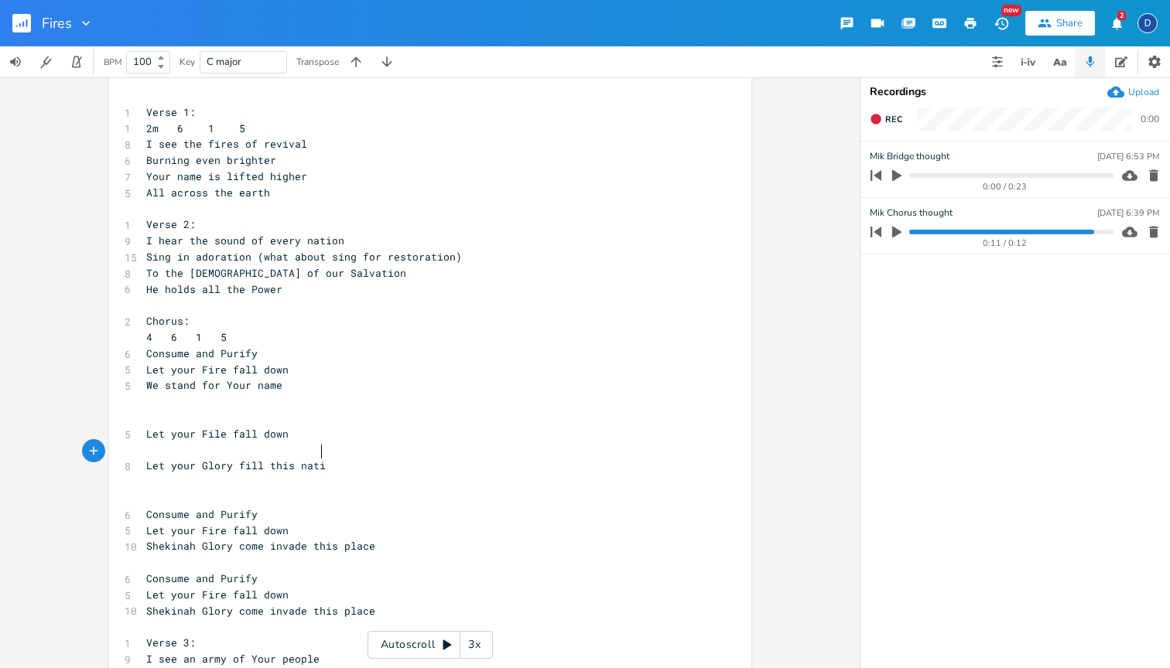
type textarea "nation"
click at [280, 459] on span "Let your Glory fill this nation" at bounding box center [242, 466] width 192 height 14
type textarea "this"
click at [280, 459] on span "Let your Glory fill this nation" at bounding box center [242, 466] width 192 height 14
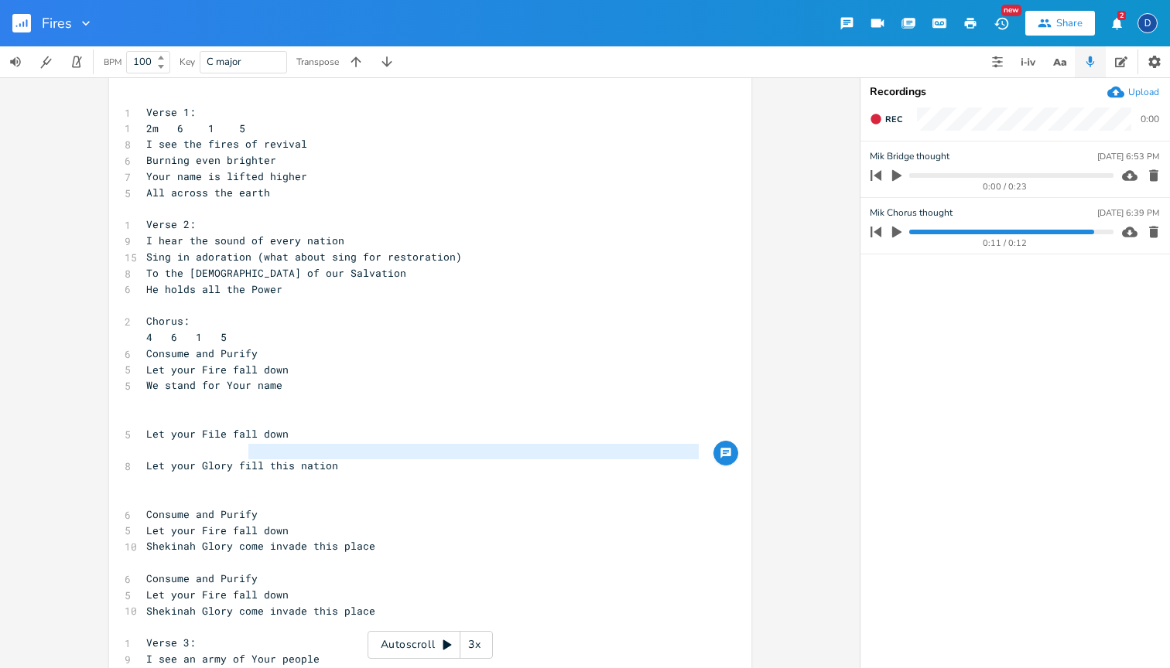
type textarea "this nation"
drag, startPoint x: 330, startPoint y: 460, endPoint x: 259, endPoint y: 454, distance: 71.4
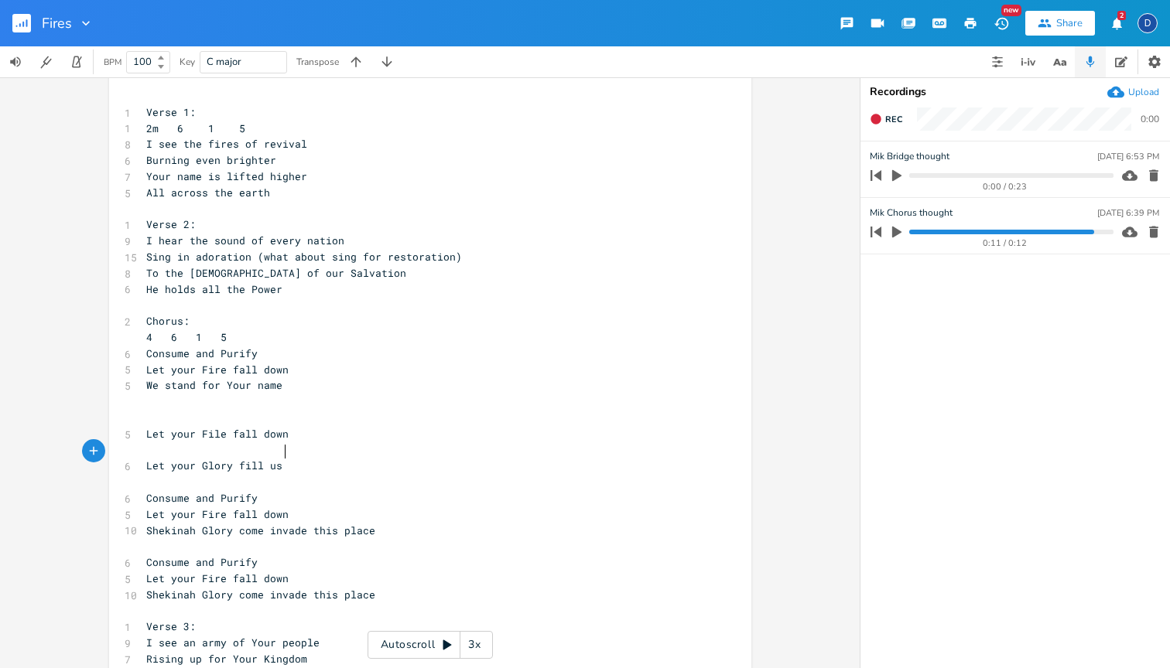
scroll to position [0, 22]
type textarea "us up"
click at [254, 459] on span "Let your Glory fill us up" at bounding box center [223, 466] width 155 height 14
click at [265, 443] on pre "​" at bounding box center [422, 451] width 559 height 16
click at [214, 427] on span "Let your File fall down" at bounding box center [217, 434] width 142 height 14
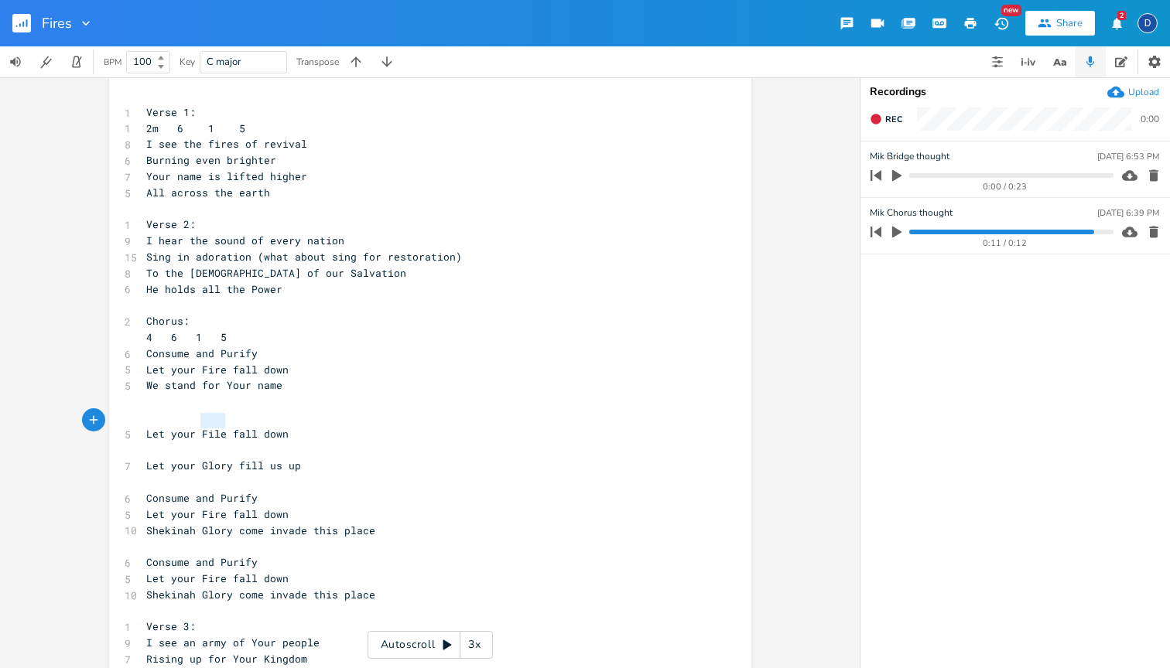
click at [214, 427] on span "Let your File fall down" at bounding box center [217, 434] width 142 height 14
type textarea "fire"
type textarea "Fire"
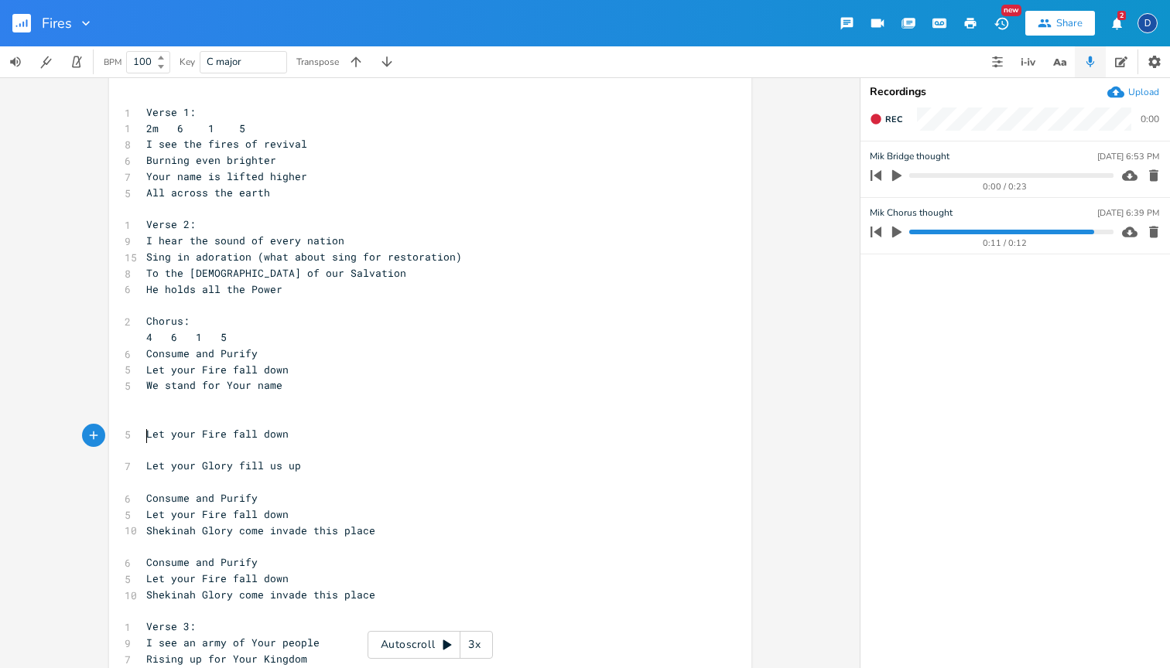
click at [219, 443] on pre "​" at bounding box center [422, 451] width 559 height 16
click at [220, 394] on pre "​" at bounding box center [422, 402] width 559 height 16
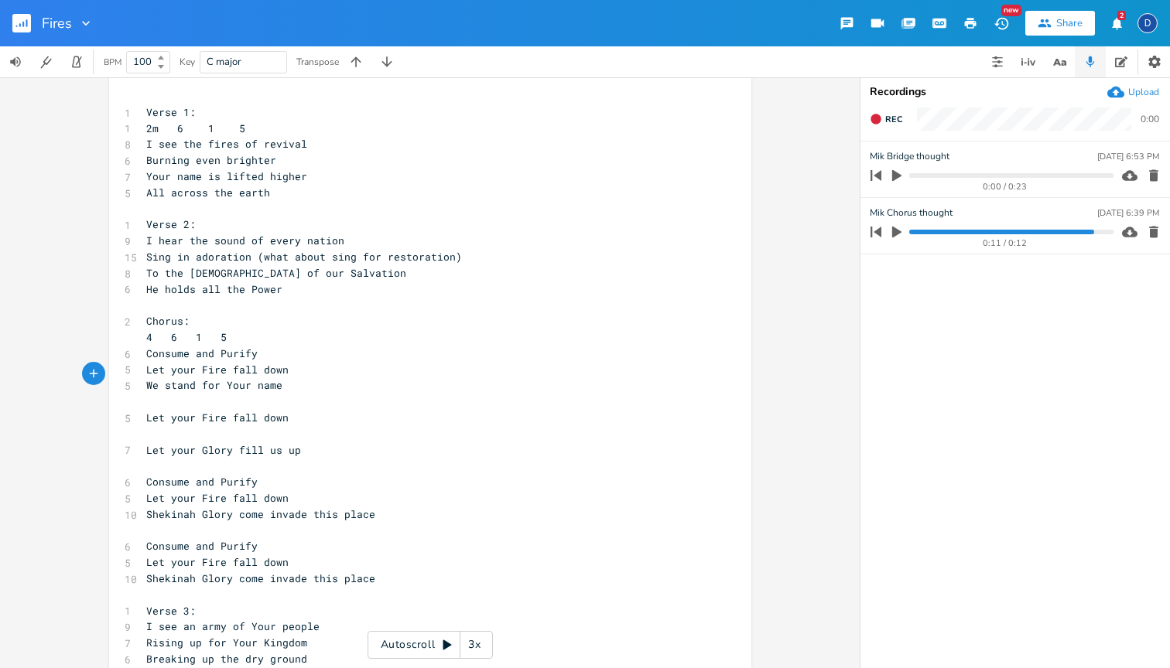
click at [212, 443] on pre "Let your Glory fill us up" at bounding box center [422, 451] width 559 height 16
click at [206, 426] on pre "​" at bounding box center [422, 434] width 559 height 16
click at [211, 394] on pre "​" at bounding box center [422, 402] width 559 height 16
